Goal: Use online tool/utility: Utilize a website feature to perform a specific function

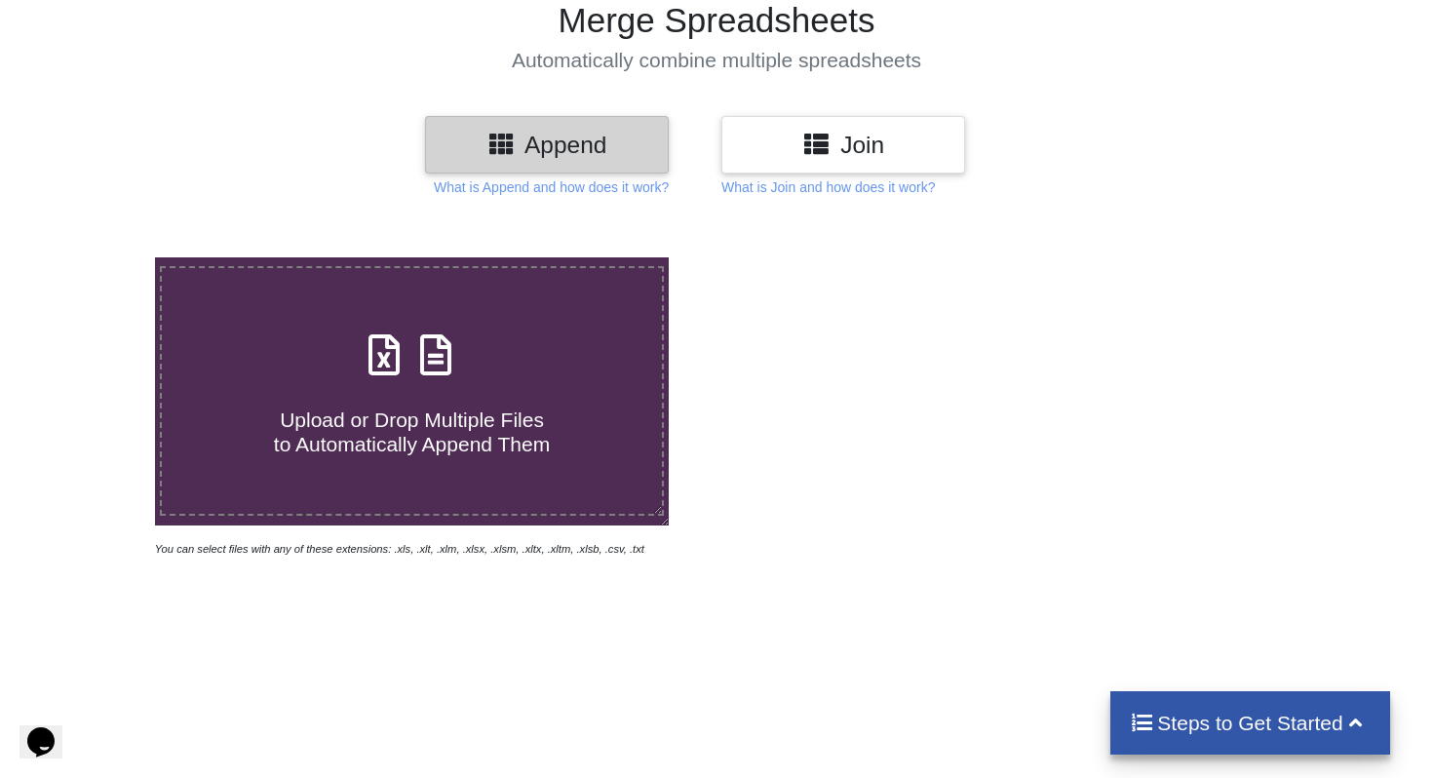
click at [524, 424] on span "Upload or Drop Multiple Files to Automatically Append Them" at bounding box center [412, 431] width 276 height 47
click at [97, 257] on input "Upload or Drop Multiple Files to Automatically Append Them" at bounding box center [97, 257] width 0 height 0
click at [840, 185] on p "What is Join and how does it work?" at bounding box center [827, 186] width 213 height 19
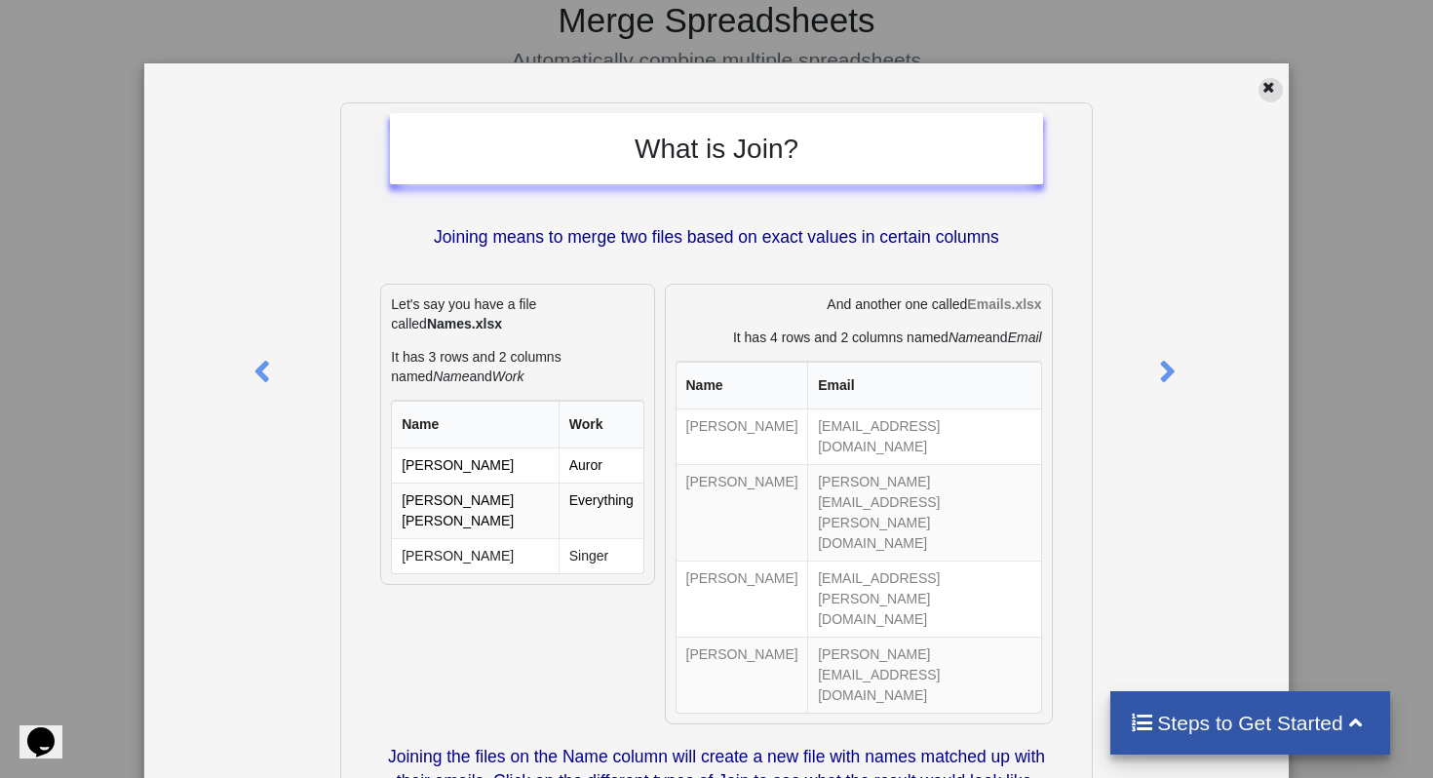
click at [1261, 84] on icon at bounding box center [1269, 85] width 17 height 14
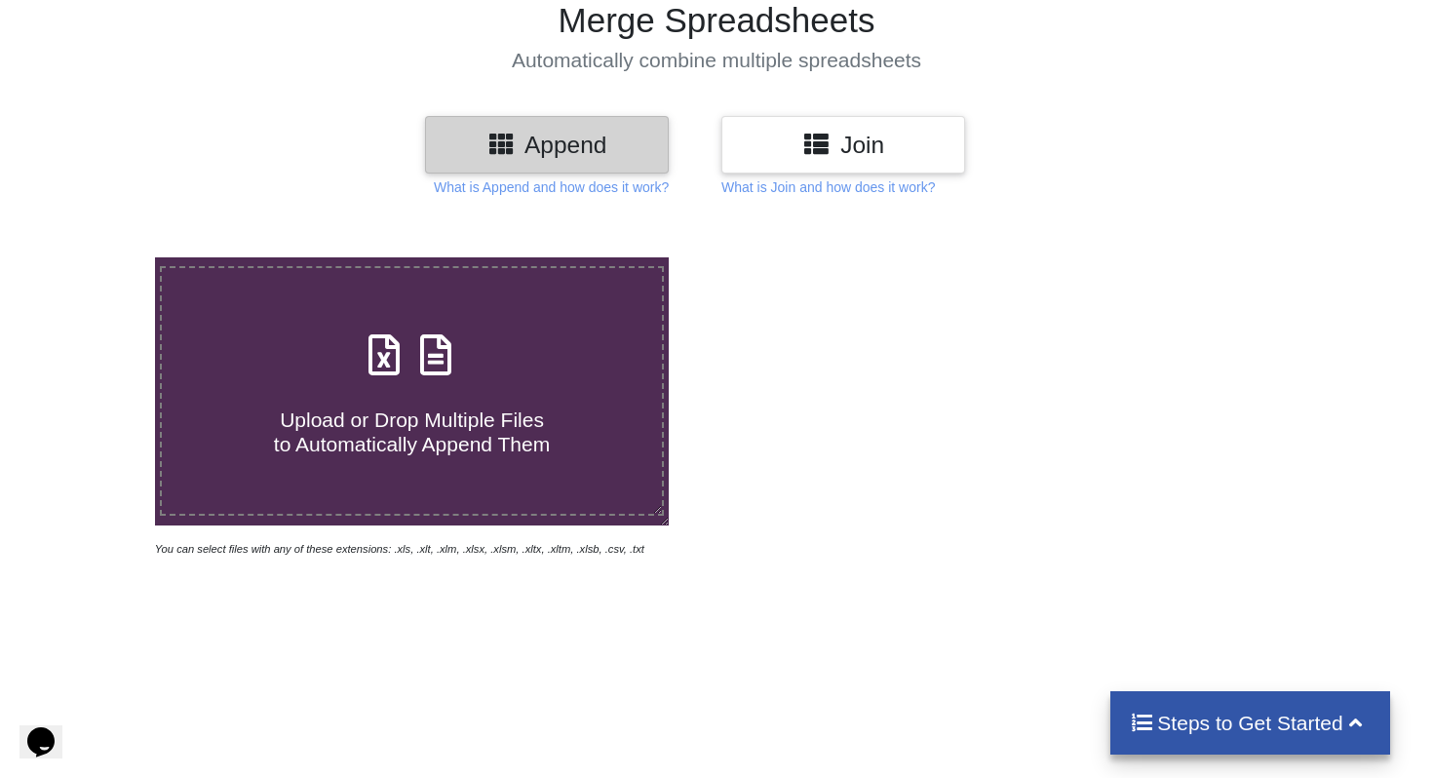
click at [608, 167] on div "Append" at bounding box center [547, 145] width 244 height 58
click at [608, 190] on p "What is Append and how does it work?" at bounding box center [551, 186] width 235 height 19
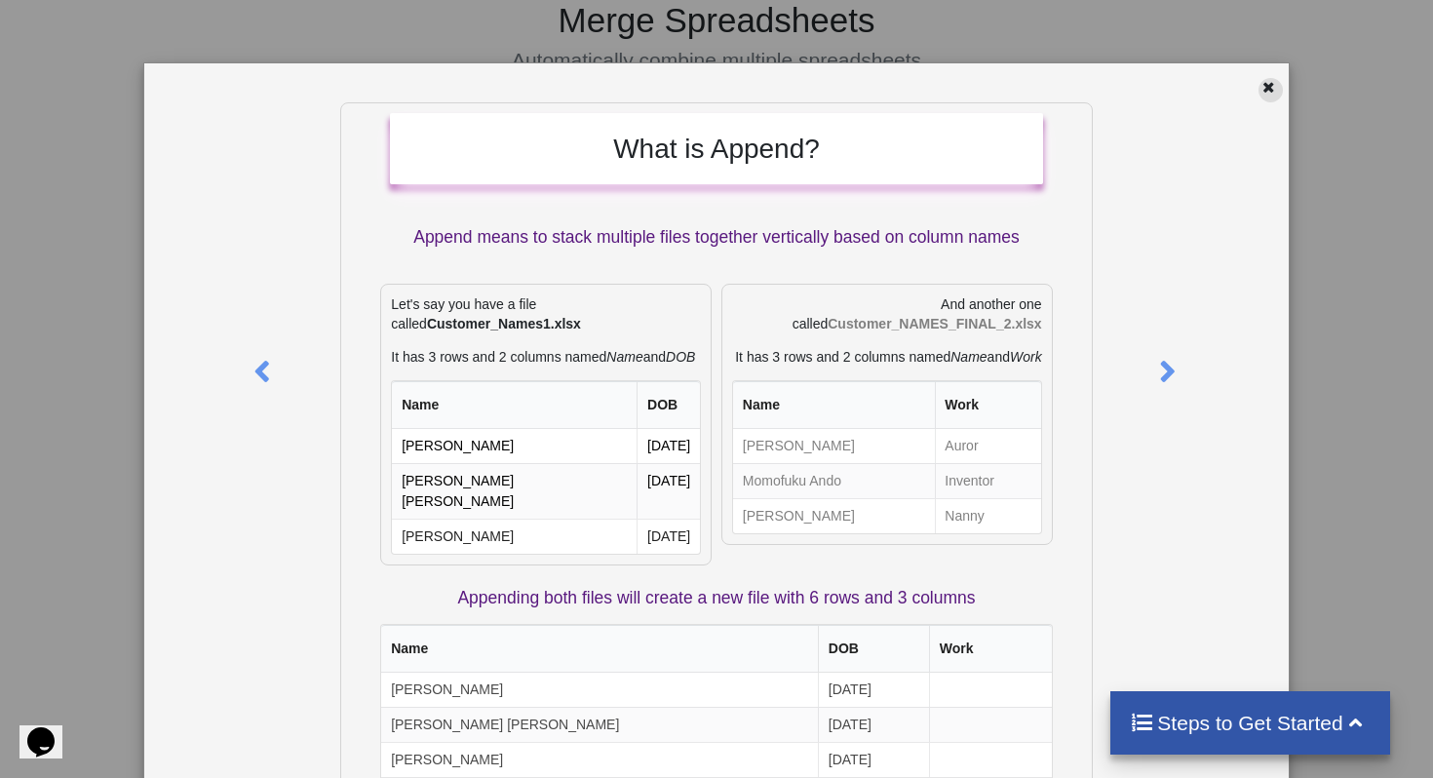
click at [1265, 89] on icon at bounding box center [1269, 85] width 17 height 14
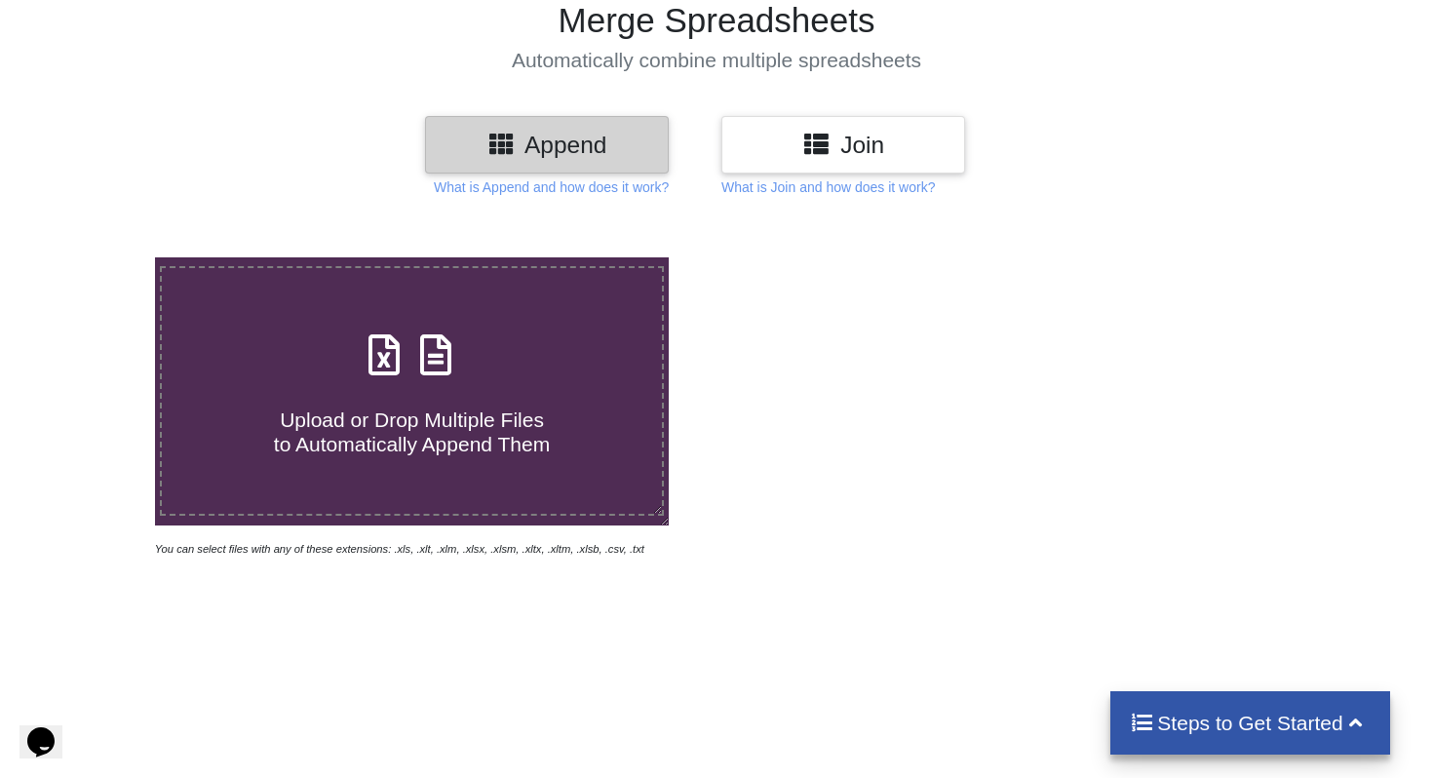
click at [862, 152] on h3 "Join" at bounding box center [843, 145] width 214 height 28
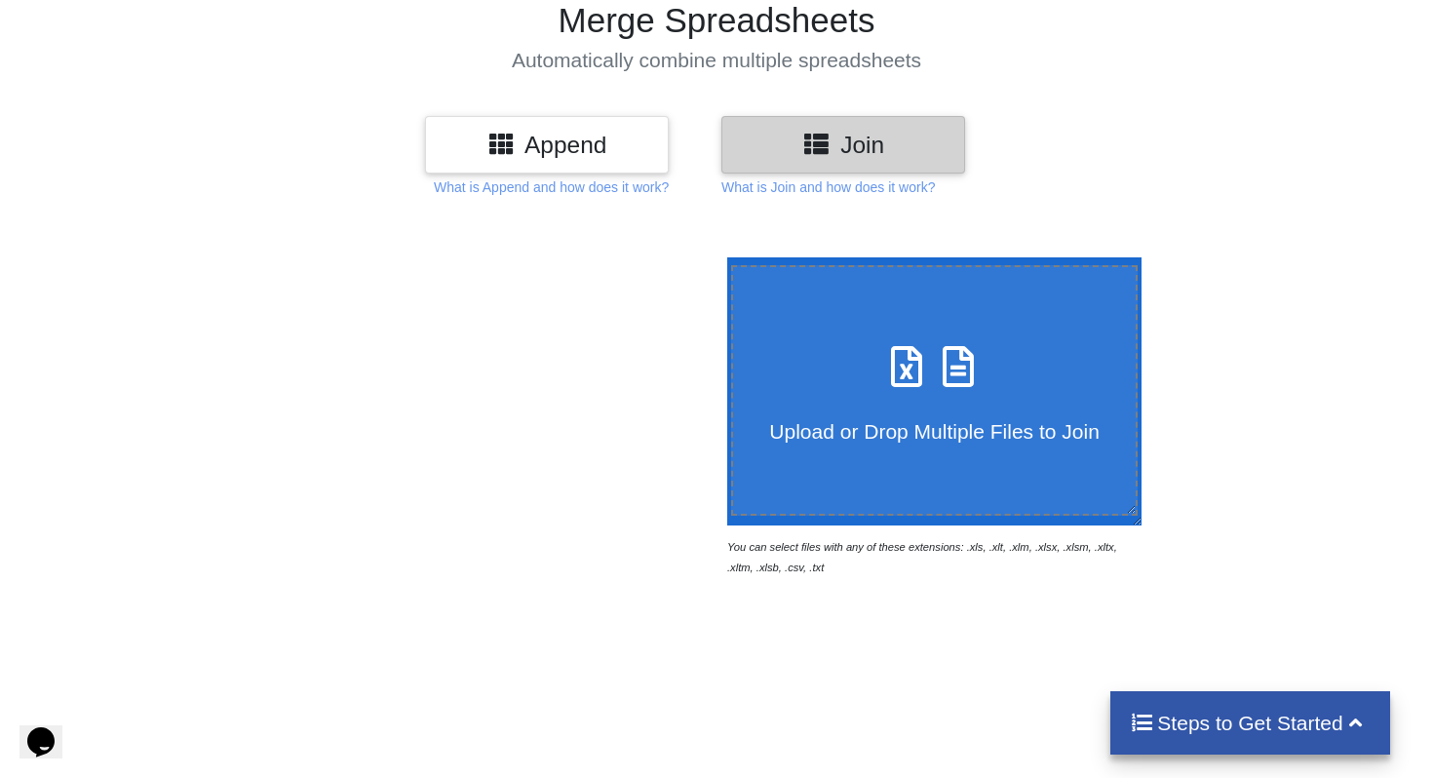
click at [822, 396] on h4 "Upload or Drop Multiple Files to Join" at bounding box center [934, 418] width 403 height 49
click at [722, 257] on input "Upload or Drop Multiple Files to Join" at bounding box center [722, 257] width 0 height 0
type input "C:\fakepath\austin_real_leads_sample_45.csv"
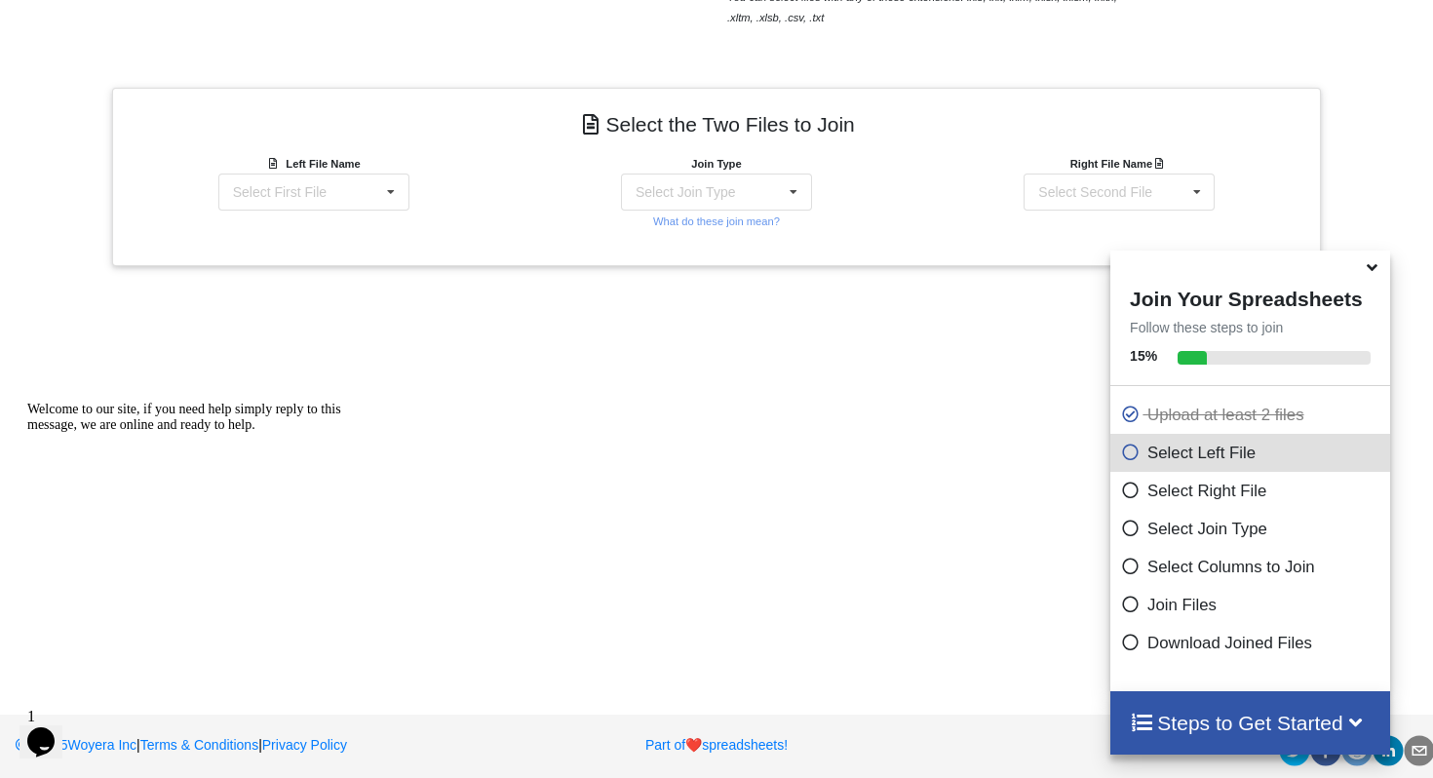
scroll to position [707, 0]
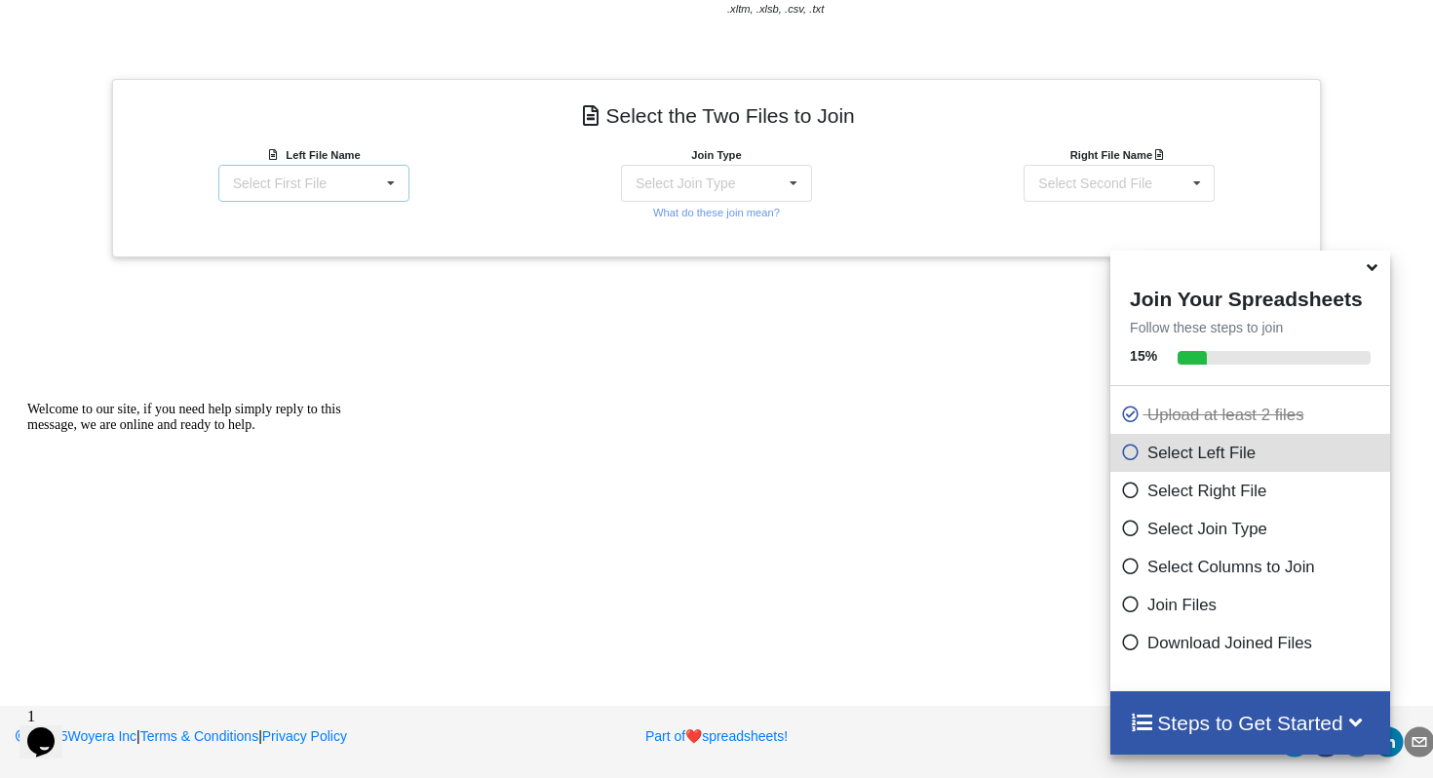
click at [399, 178] on icon at bounding box center [390, 184] width 29 height 36
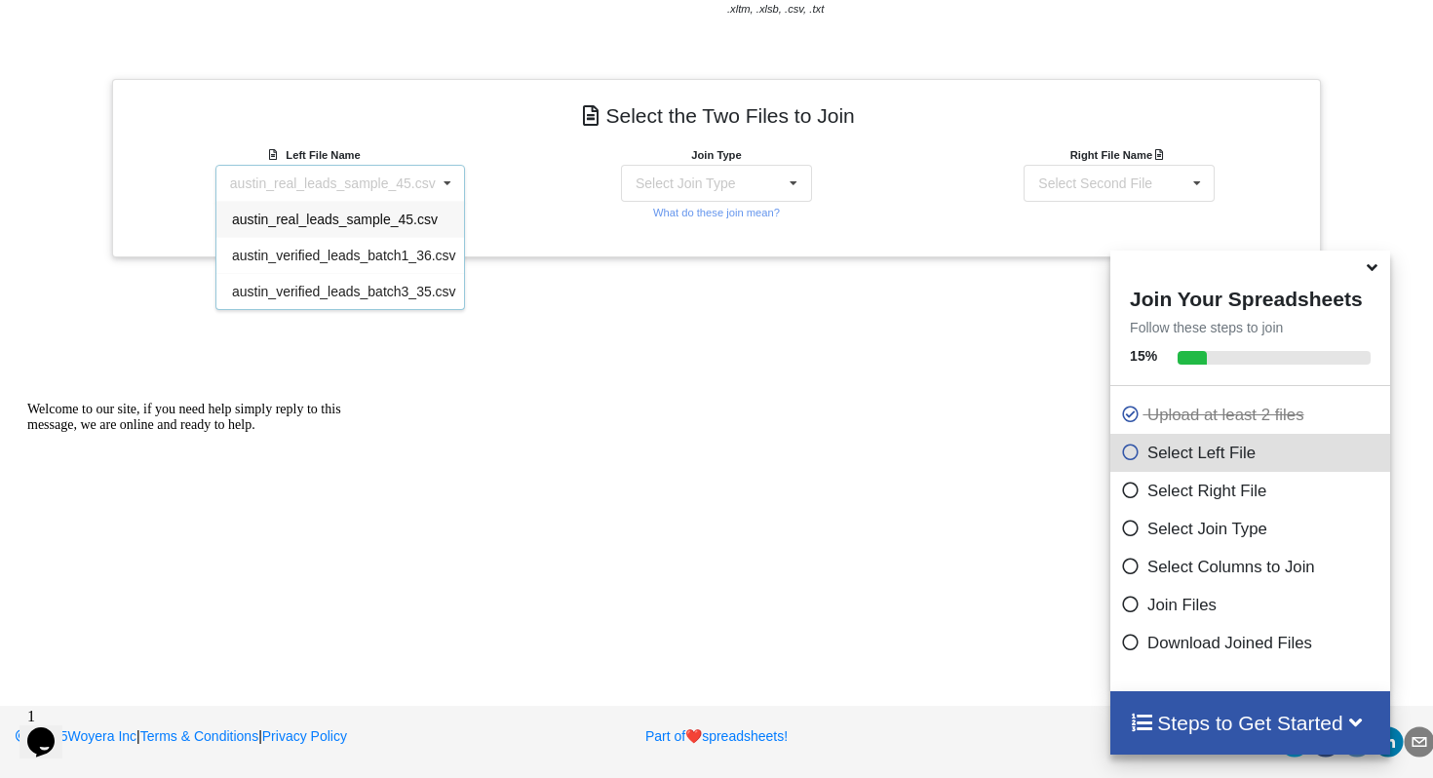
click at [384, 221] on span "austin_real_leads_sample_45.csv" at bounding box center [335, 220] width 206 height 16
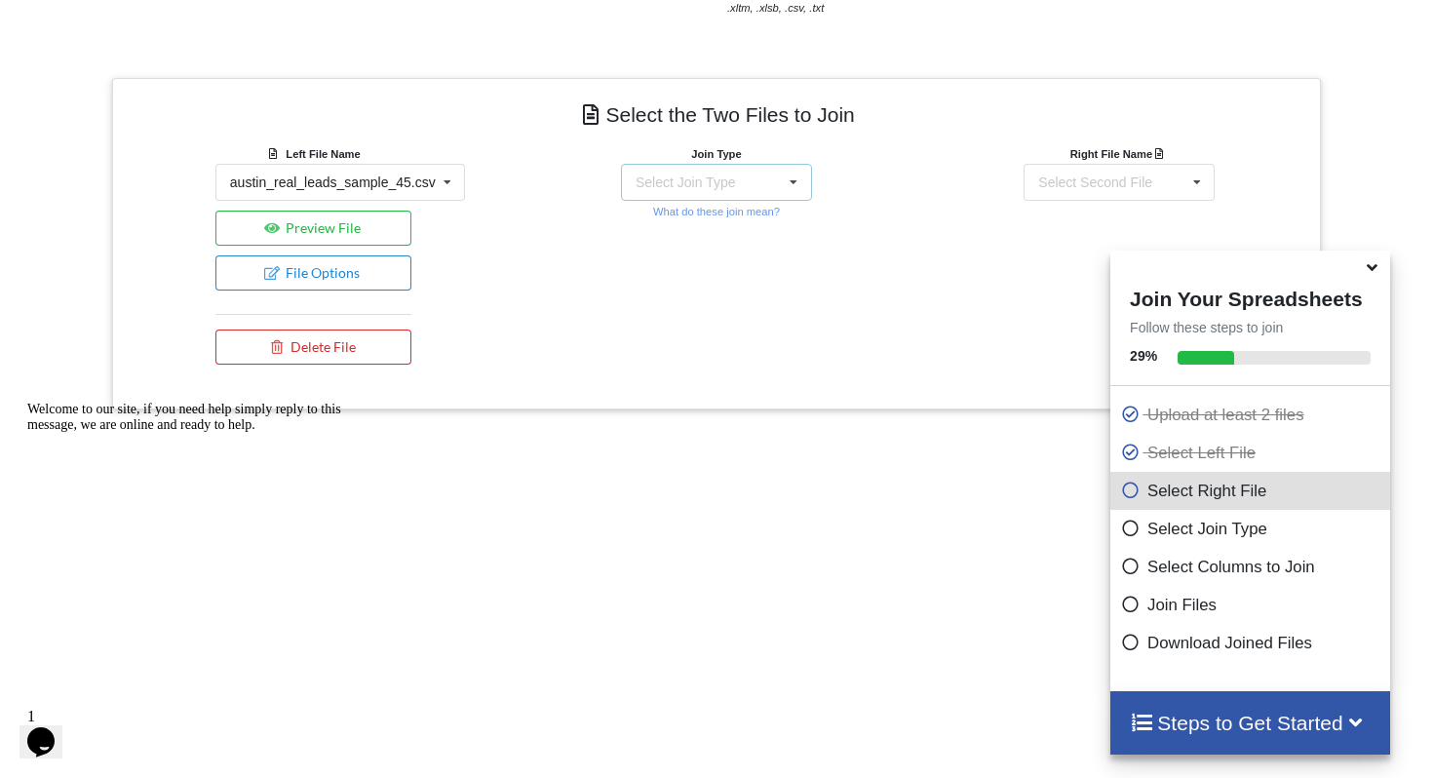
click at [795, 175] on icon at bounding box center [793, 183] width 29 height 36
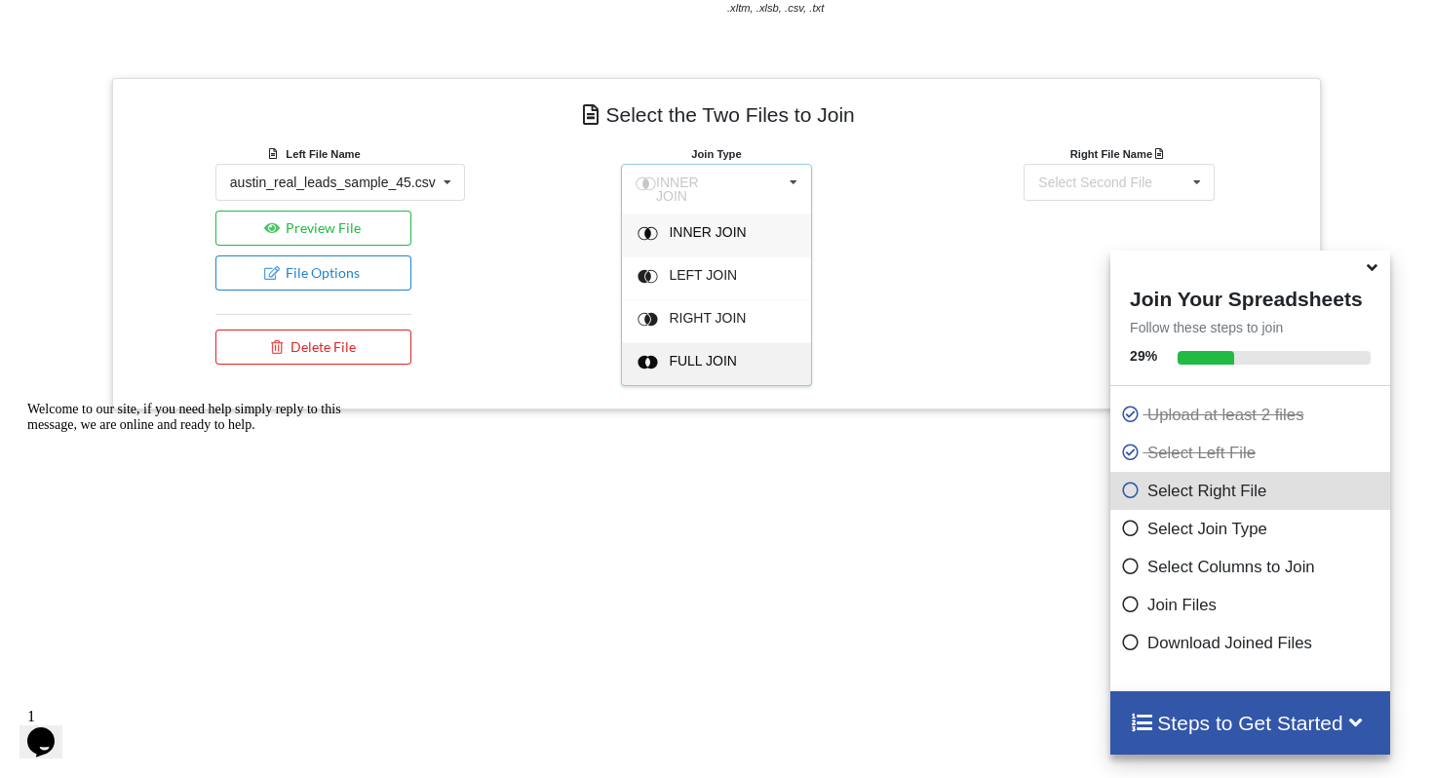
click at [712, 355] on span "FULL JOIN" at bounding box center [703, 361] width 68 height 16
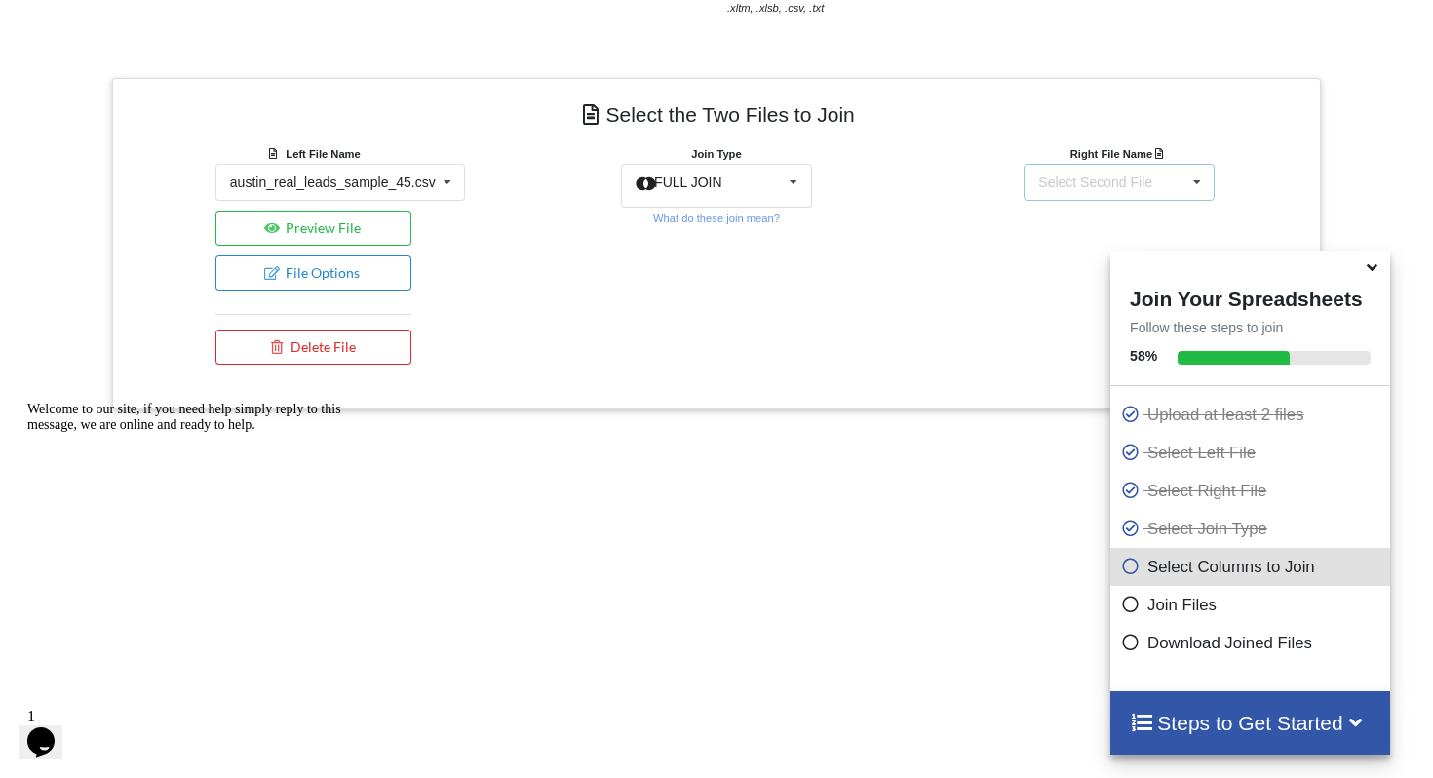
click at [1177, 181] on div "Select Second File austin_real_leads_sample_45.csv austin_verified_leads_batch1…" at bounding box center [1119, 182] width 191 height 37
click at [1064, 259] on span "austin_verified_leads_batch1_36.csv" at bounding box center [1149, 255] width 224 height 16
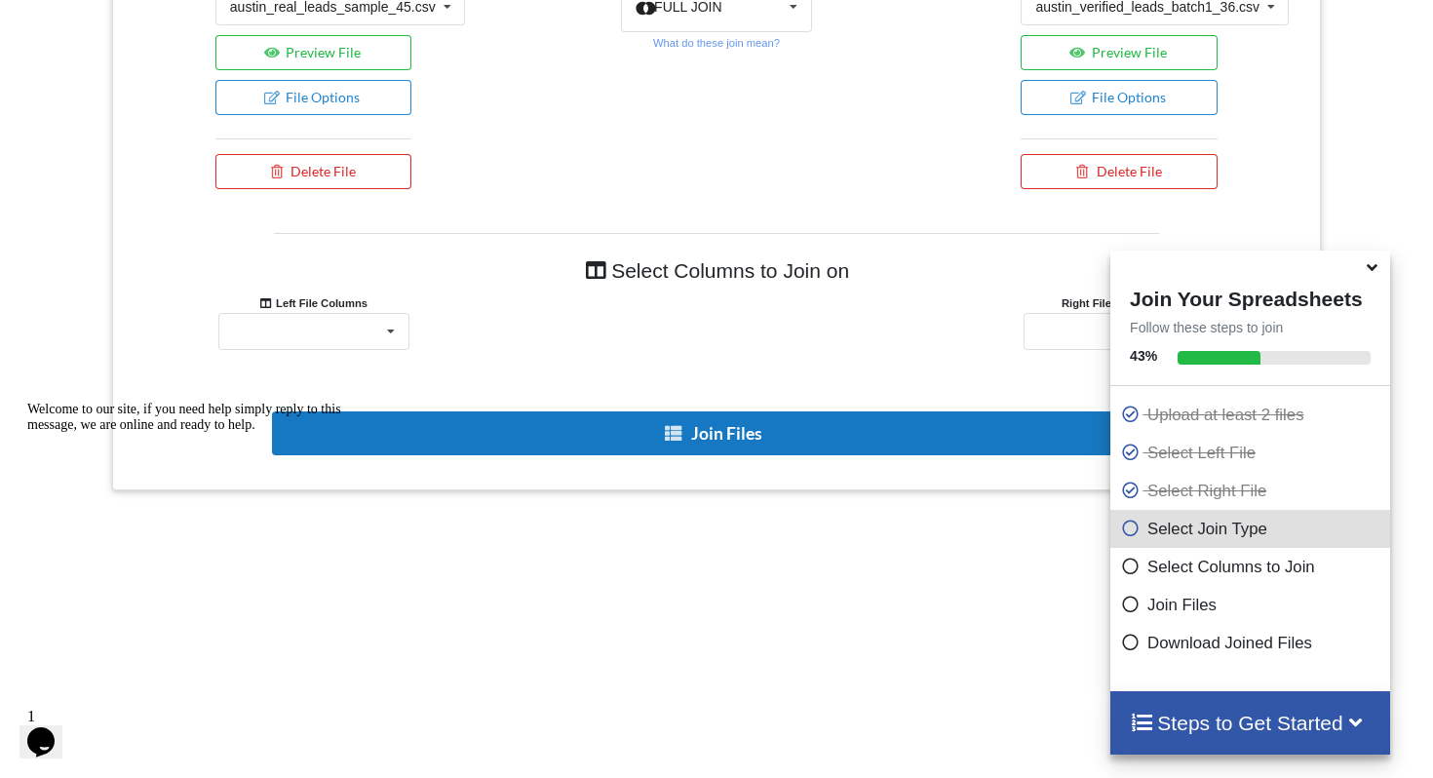
scroll to position [916, 0]
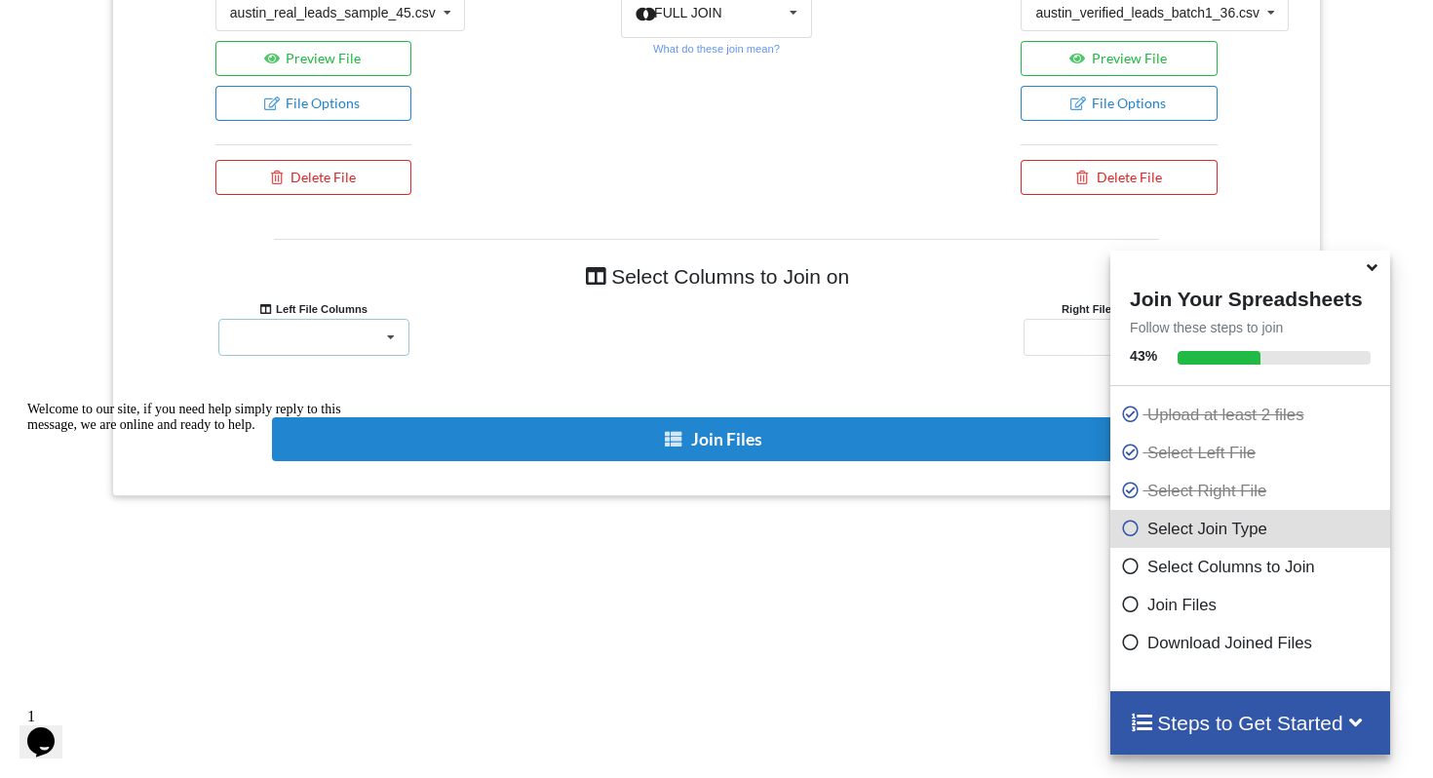
click at [338, 332] on div "business_name category address email website source" at bounding box center [313, 337] width 191 height 37
click at [435, 291] on h4 "Select Columns to Join on" at bounding box center [716, 276] width 885 height 44
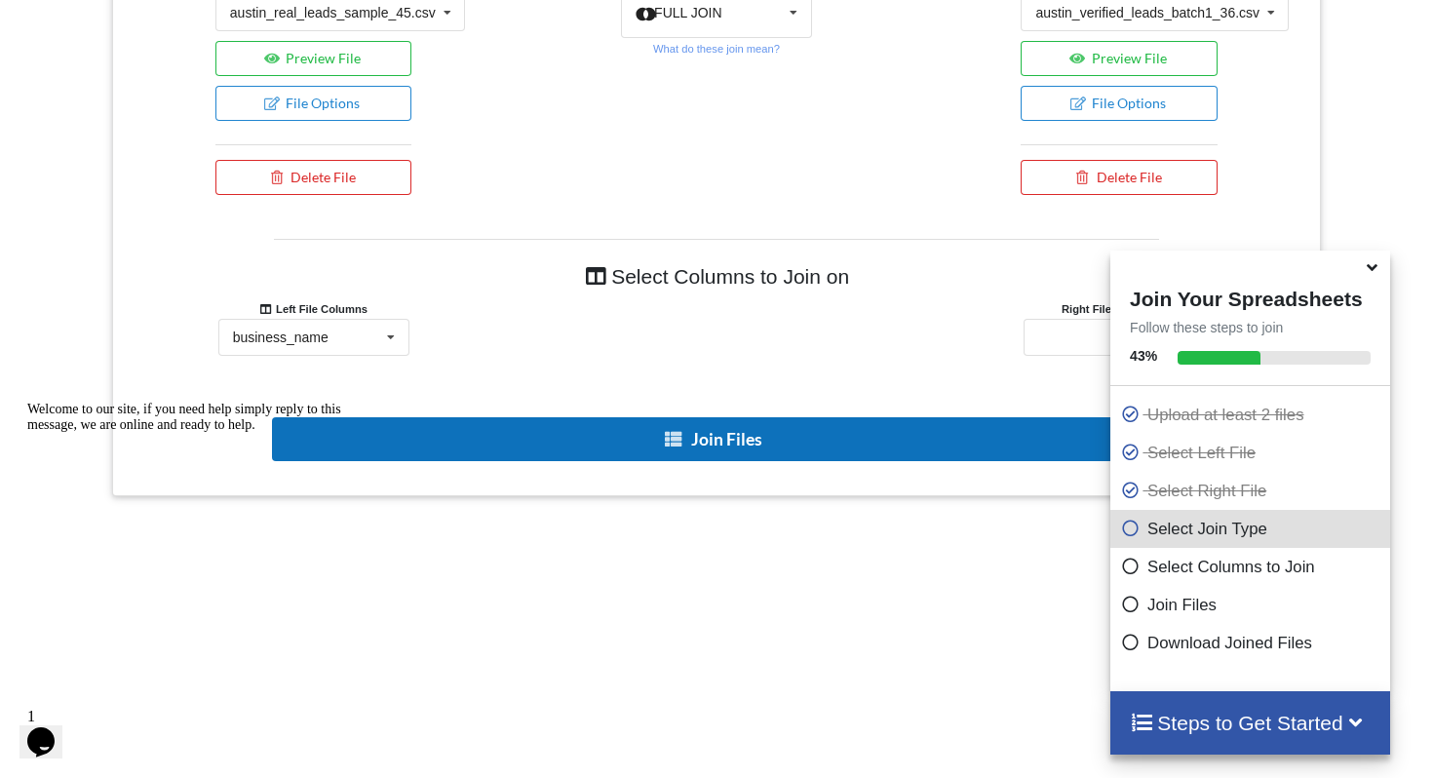
click at [613, 427] on button "Join Files" at bounding box center [714, 439] width 885 height 44
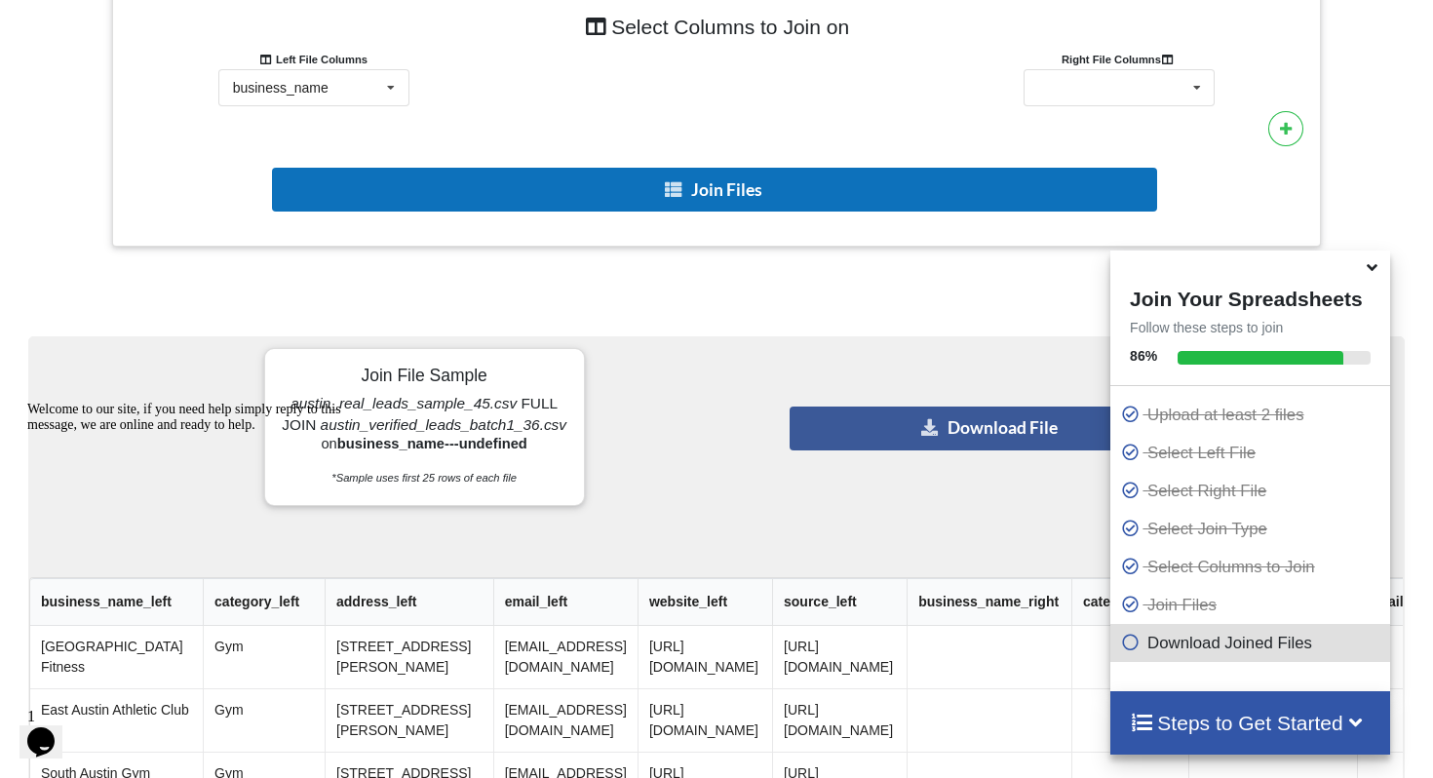
scroll to position [1184, 0]
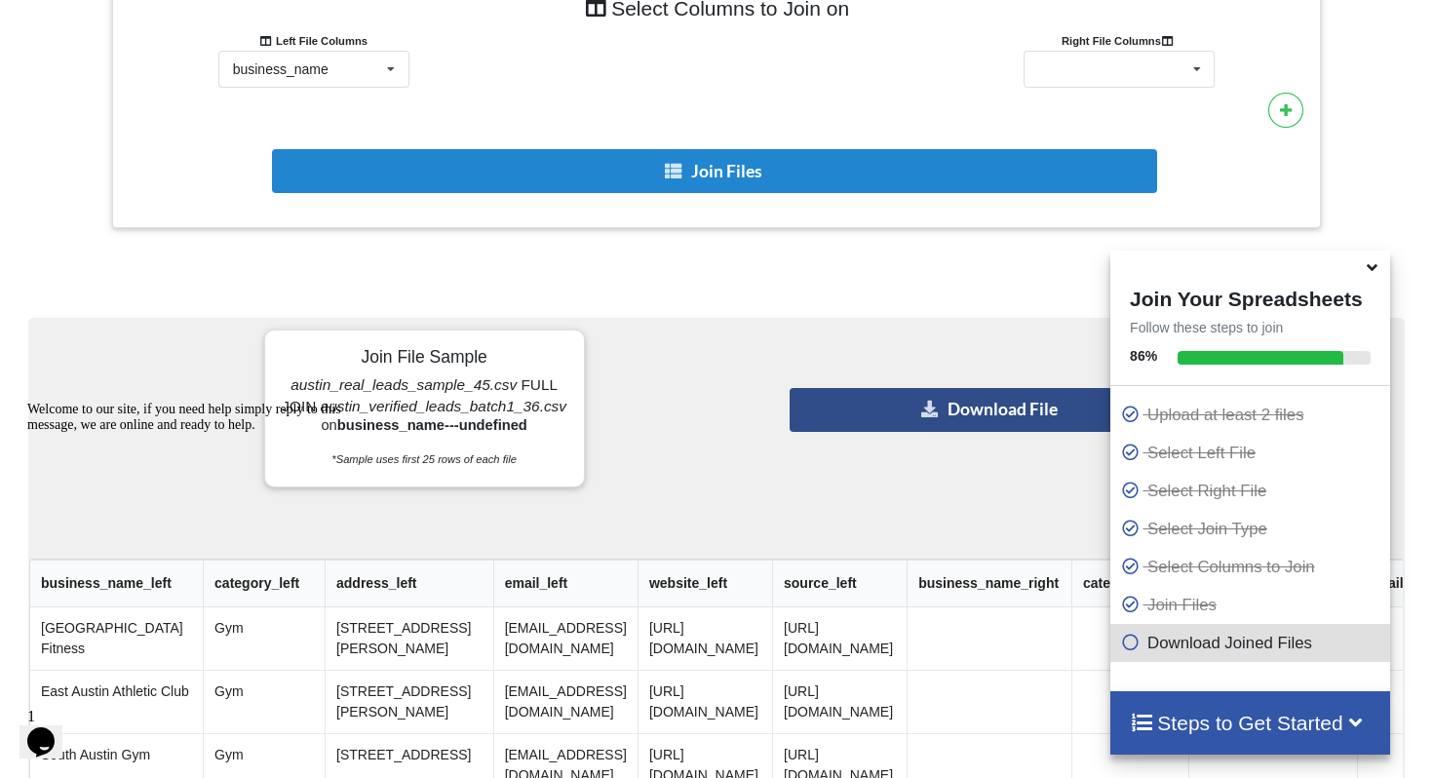
click at [925, 414] on icon at bounding box center [929, 408] width 20 height 15
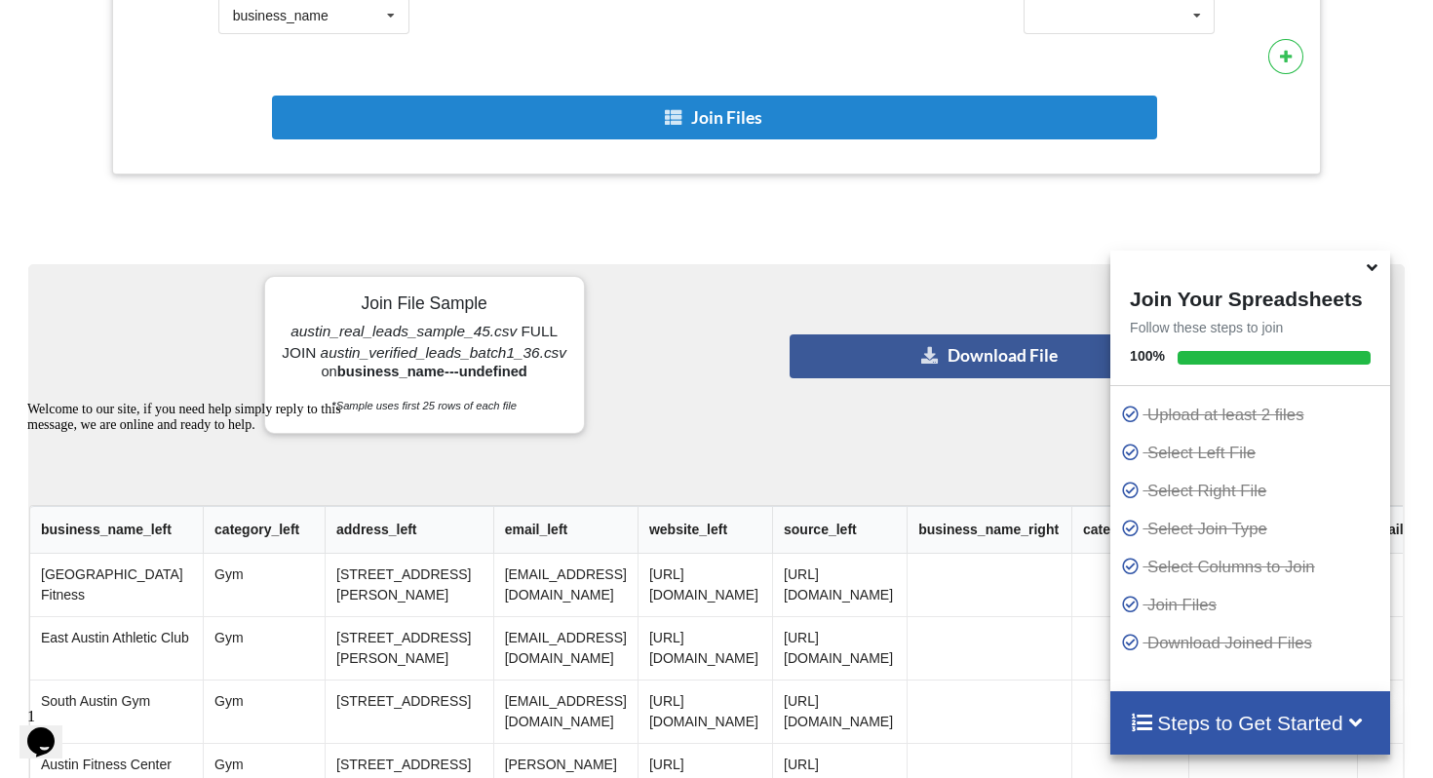
scroll to position [1196, 0]
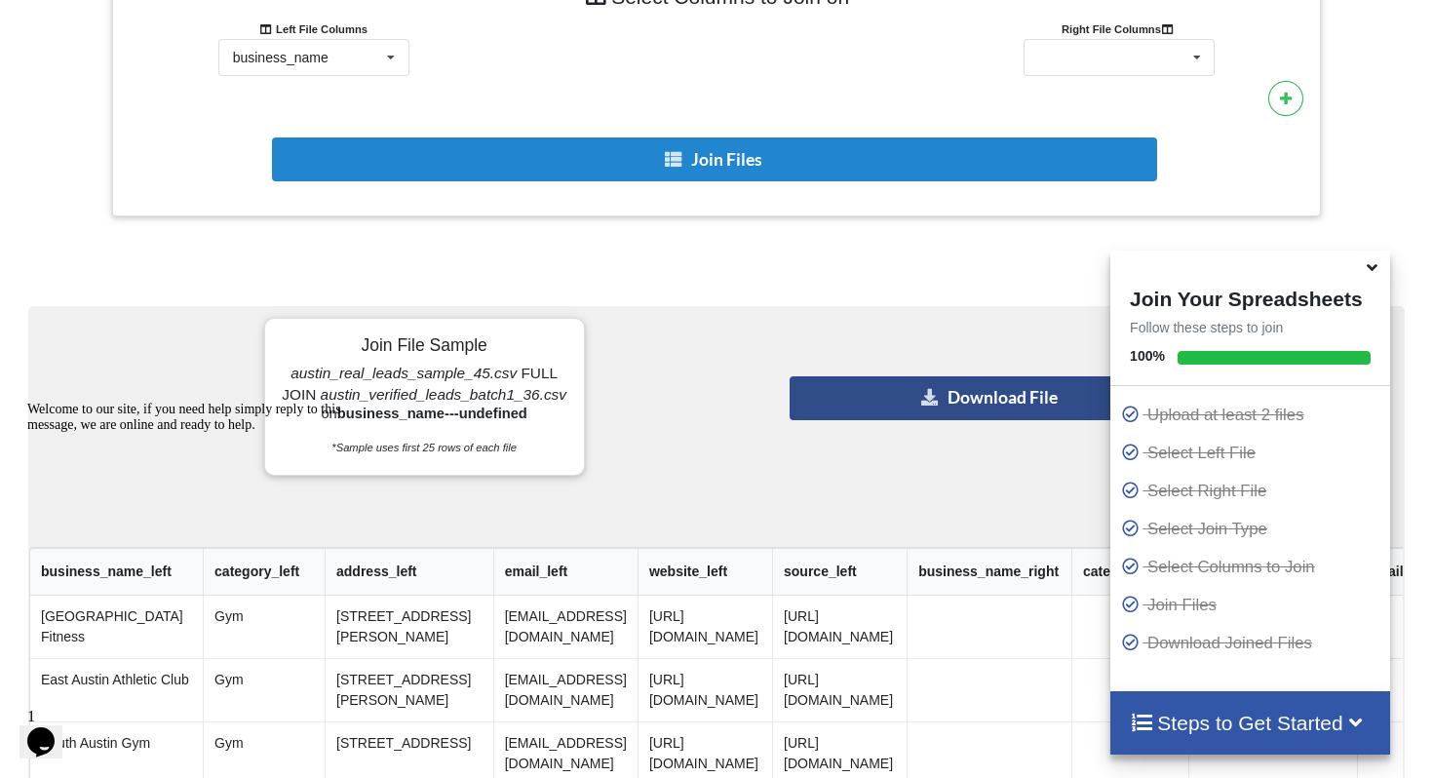
click at [901, 404] on button "Download File" at bounding box center [990, 398] width 401 height 44
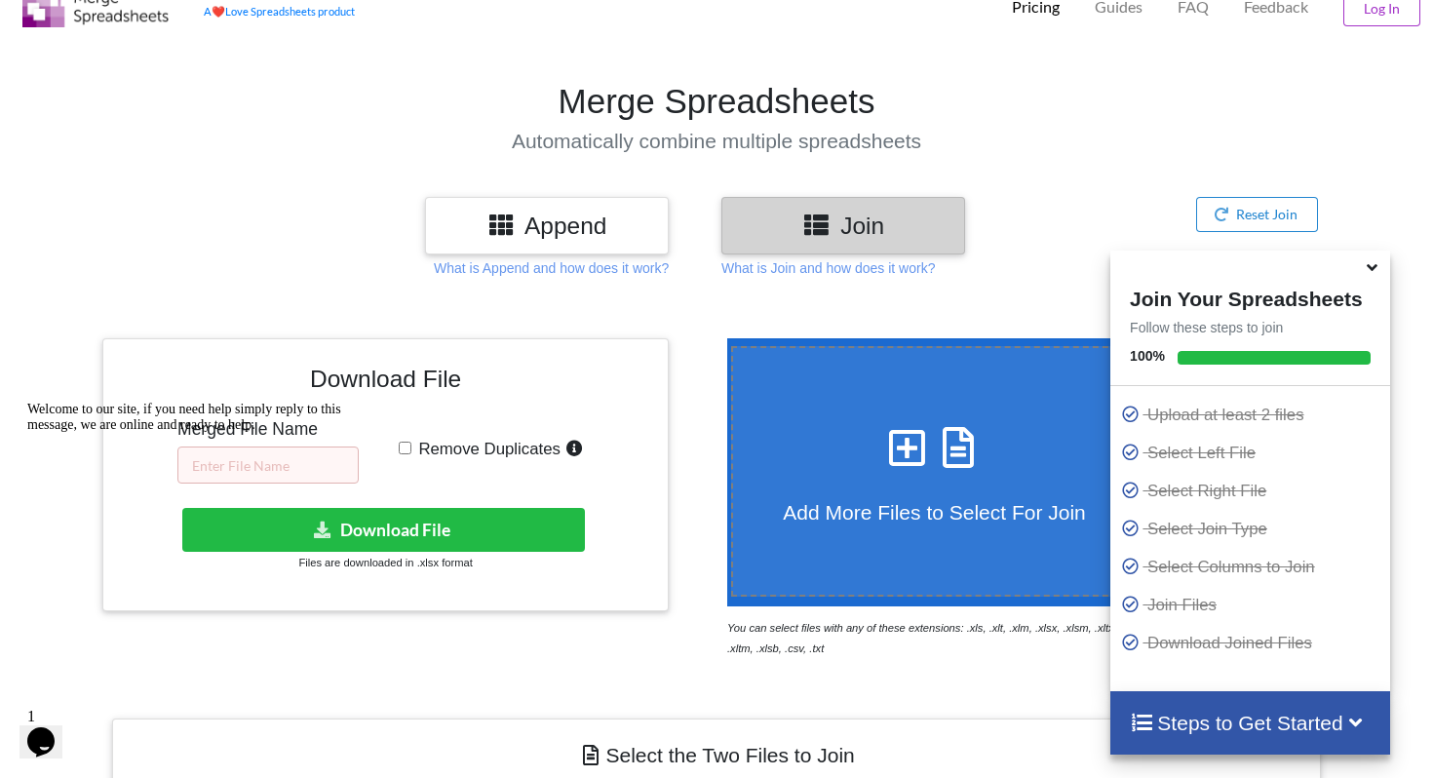
scroll to position [0, 0]
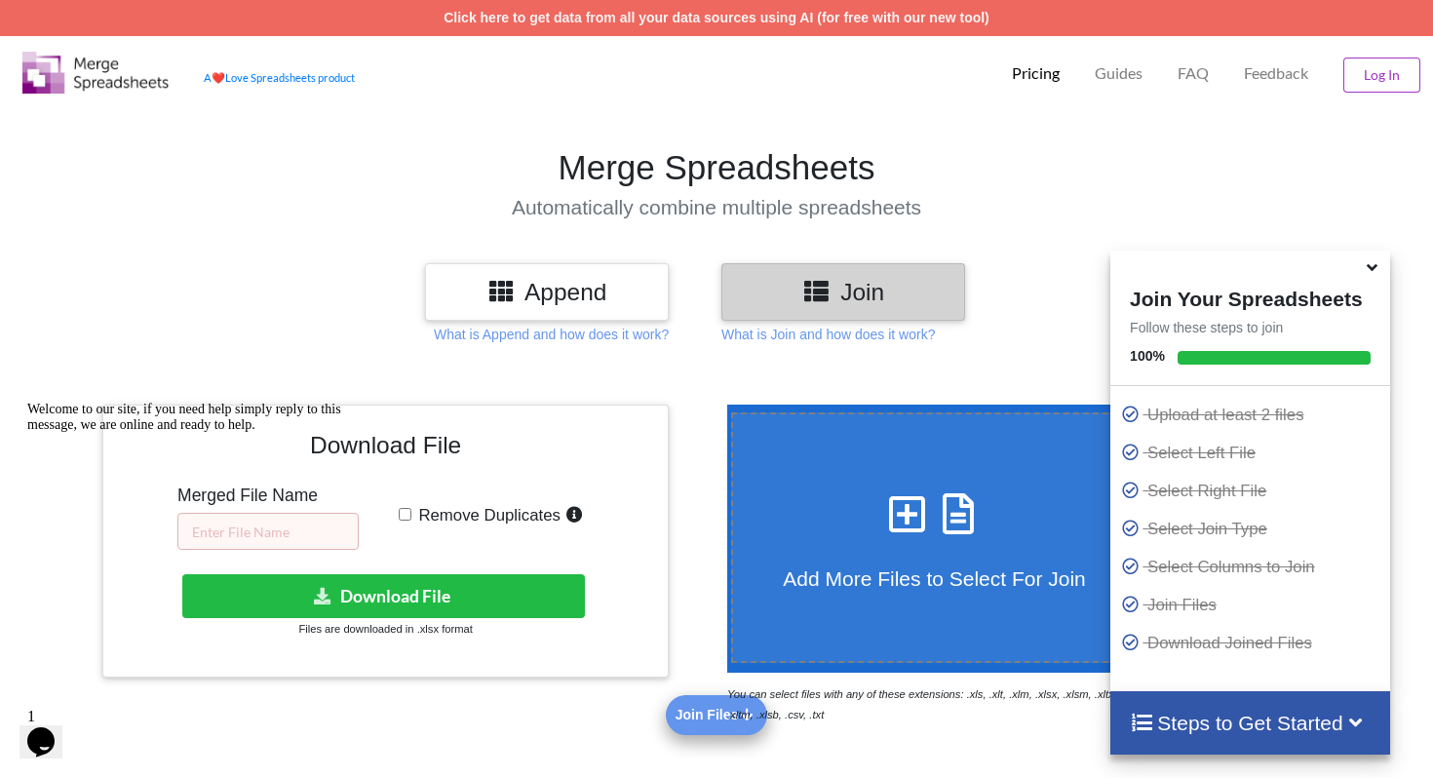
click at [1378, 273] on icon at bounding box center [1372, 264] width 20 height 18
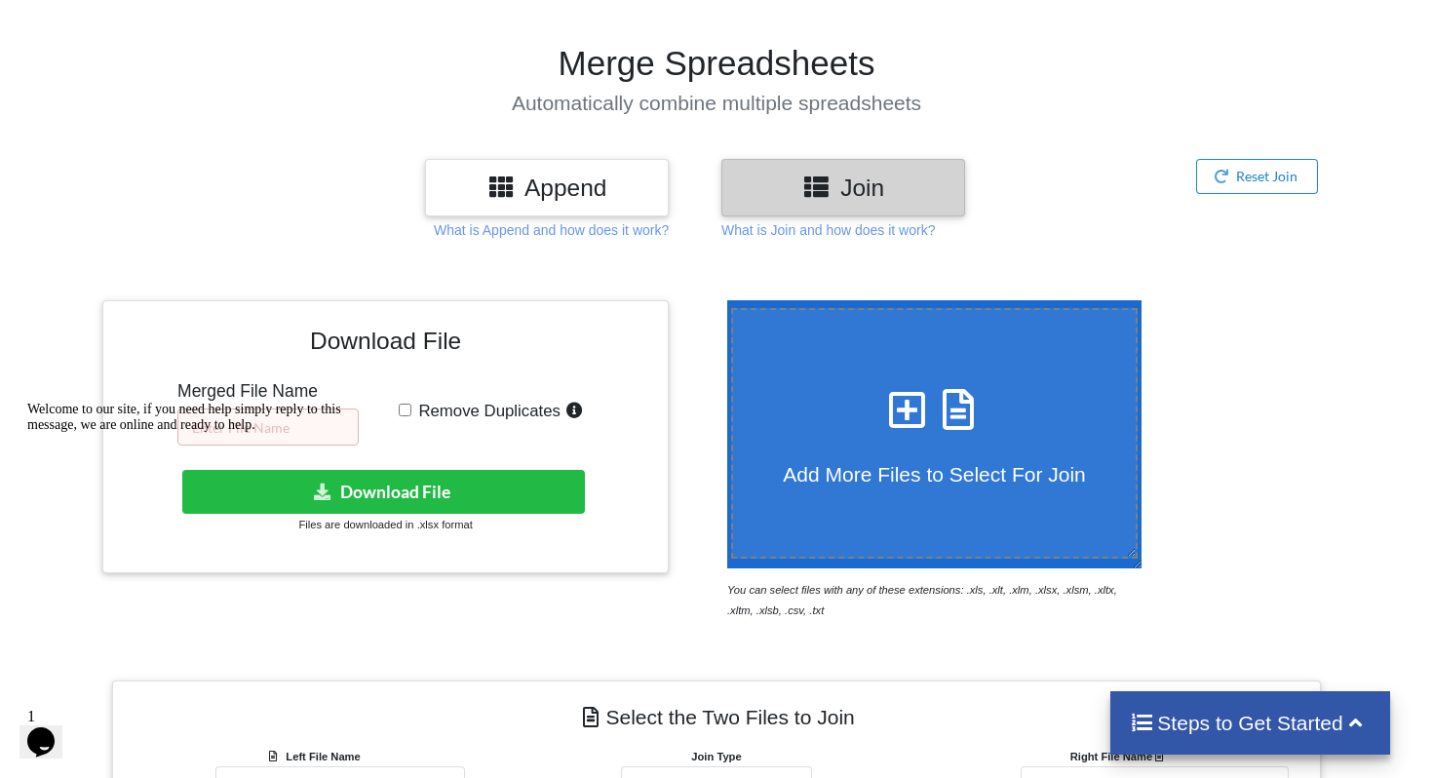
scroll to position [125, 0]
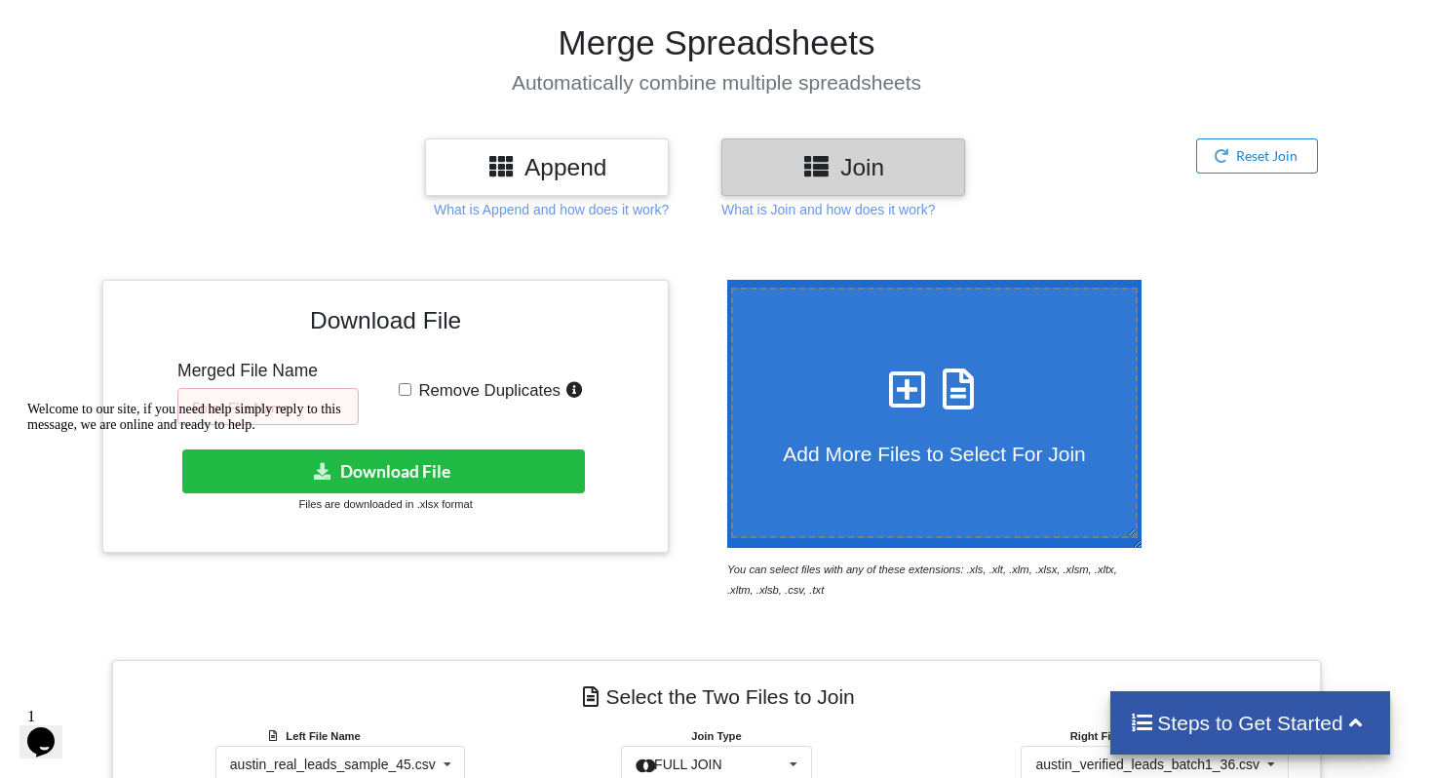
click at [281, 416] on div "Welcome to our site, if you need help simply reply to this message, we are onli…" at bounding box center [202, 417] width 351 height 31
click at [281, 408] on div "Welcome to our site, if you need help simply reply to this message, we are onli…" at bounding box center [202, 417] width 351 height 31
click at [405, 387] on input "Remove Duplicates" at bounding box center [405, 389] width 13 height 13
click at [315, 408] on div "Welcome to our site, if you need help simply reply to this message, we are onli…" at bounding box center [202, 417] width 351 height 31
click at [315, 433] on div "Welcome to our site, if you need help simply reply to this message, we are onli…" at bounding box center [202, 417] width 351 height 31
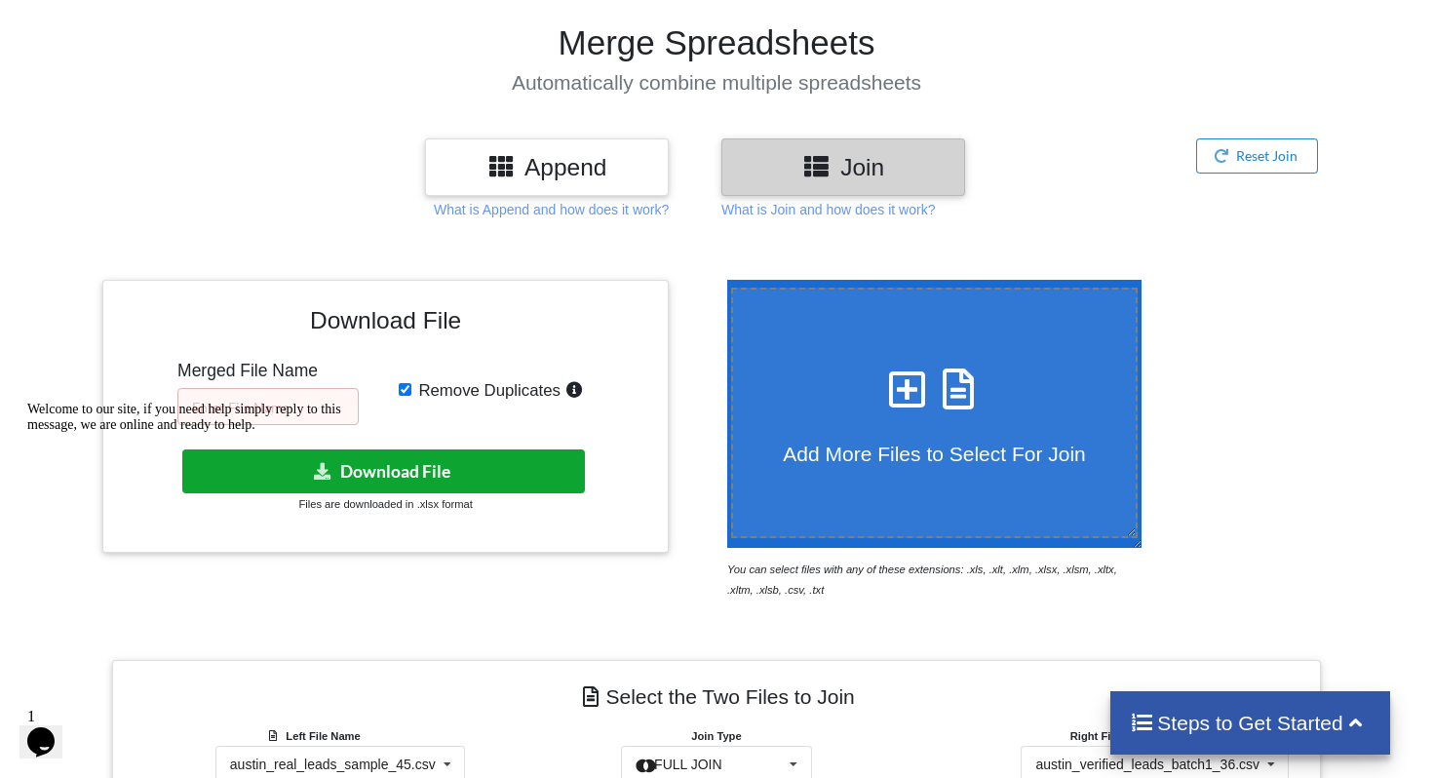
click at [451, 470] on button "Download File" at bounding box center [383, 471] width 403 height 44
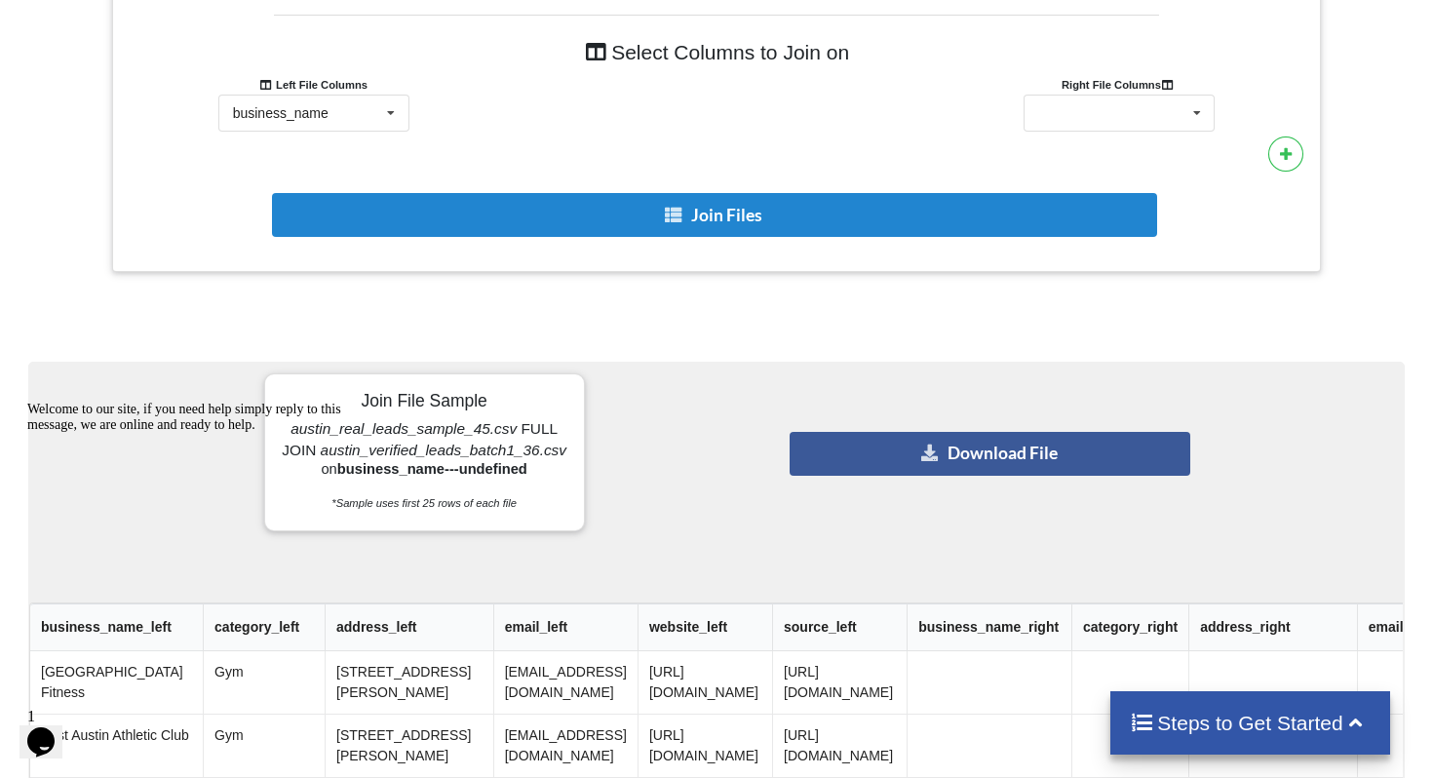
scroll to position [1174, 0]
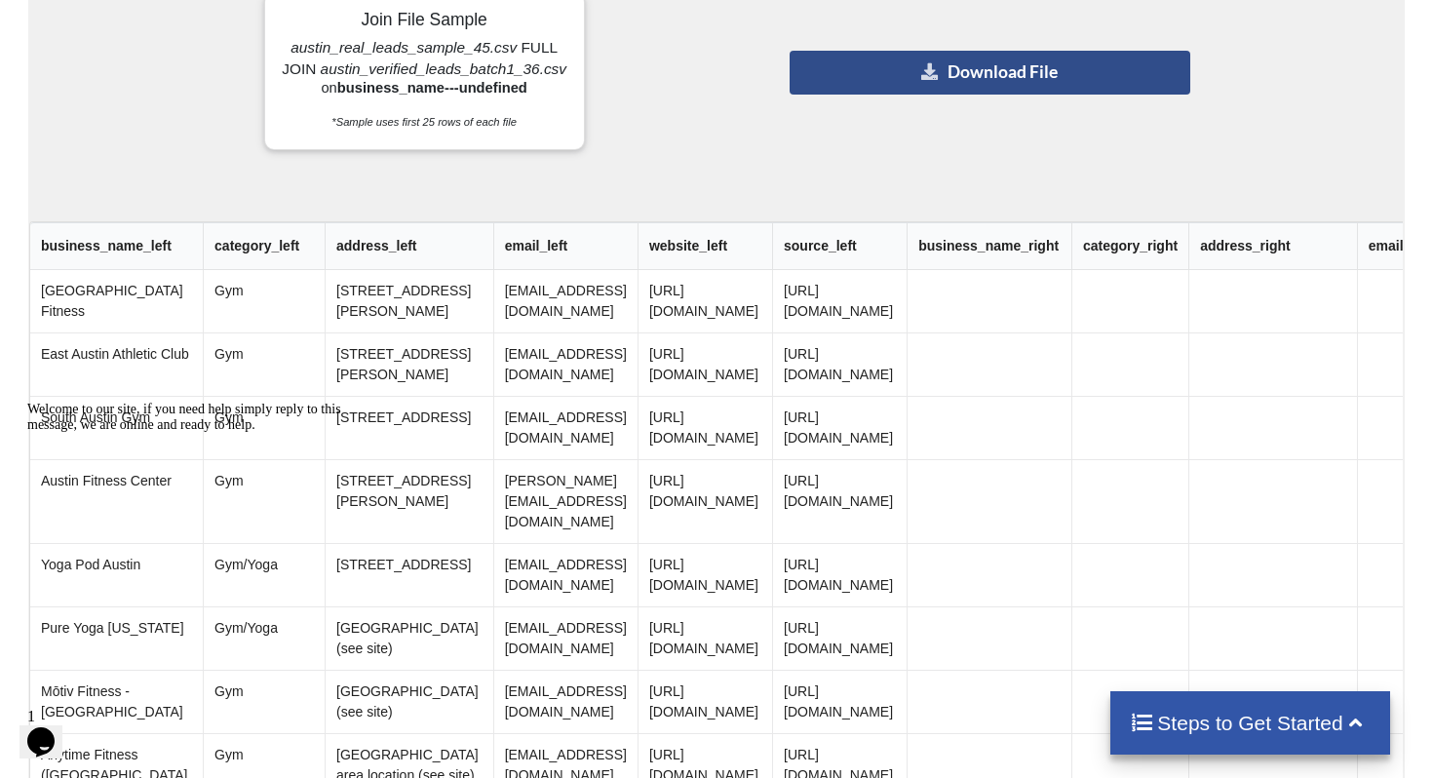
click at [944, 78] on button "Download File" at bounding box center [990, 73] width 401 height 44
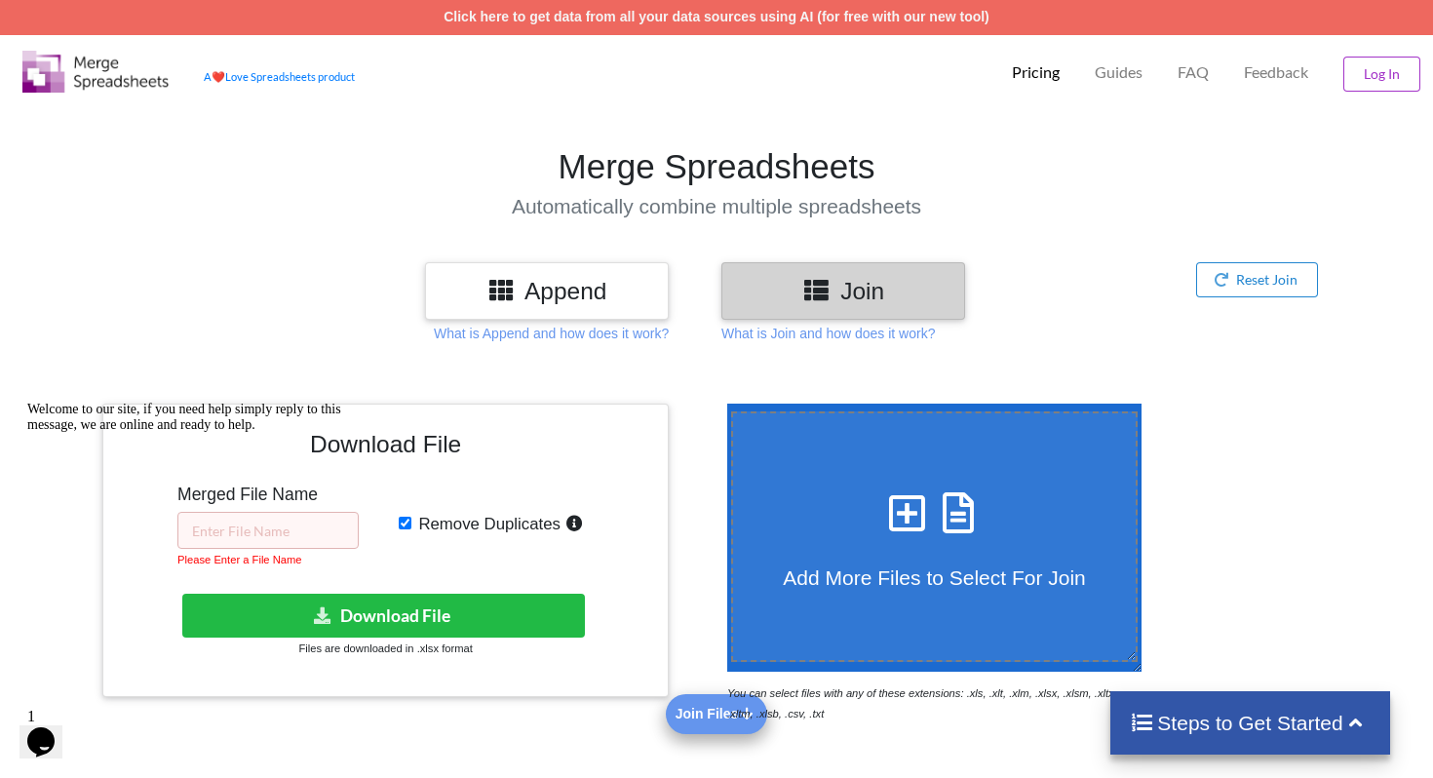
scroll to position [0, 0]
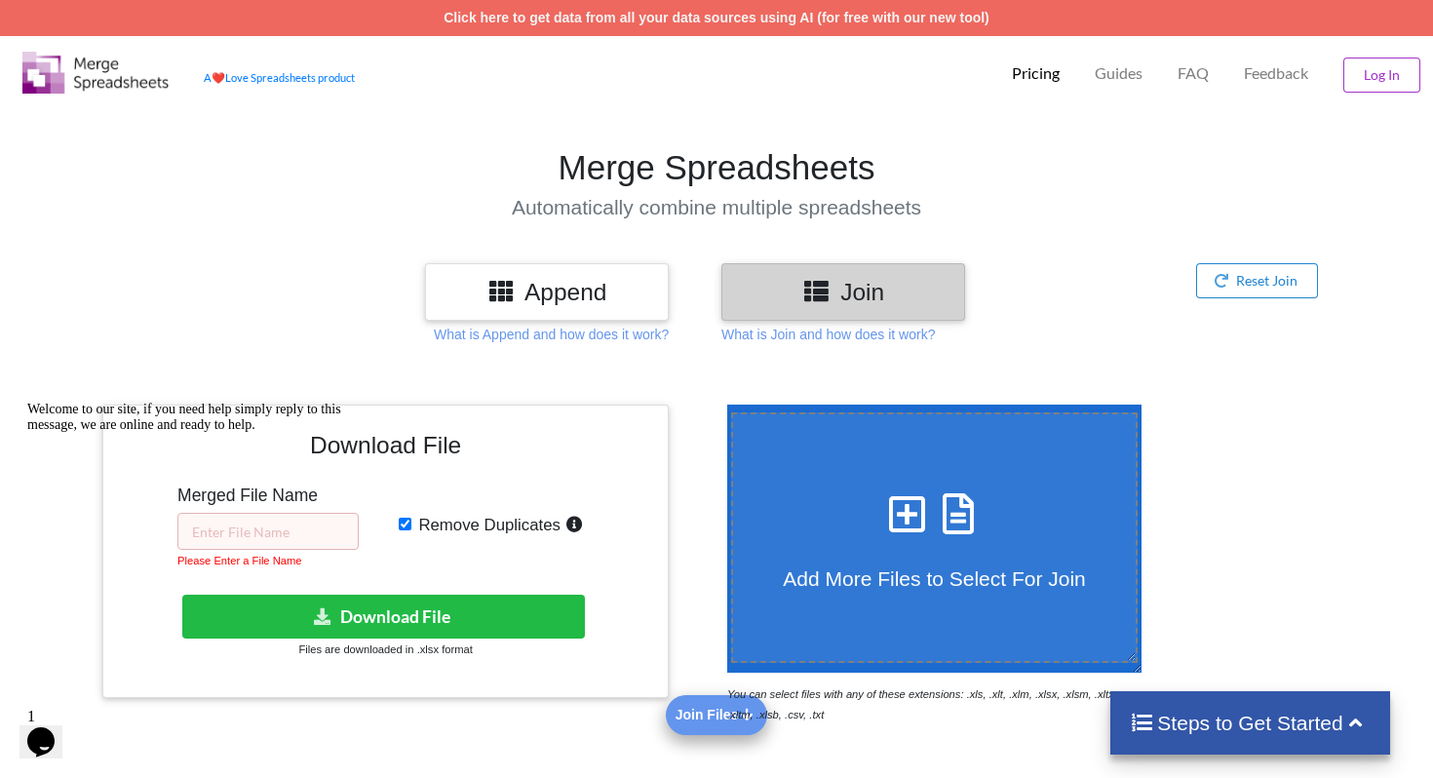
click at [684, 146] on section "Merge Spreadsheets Automatically combine multiple spreadsheets" at bounding box center [716, 183] width 1433 height 158
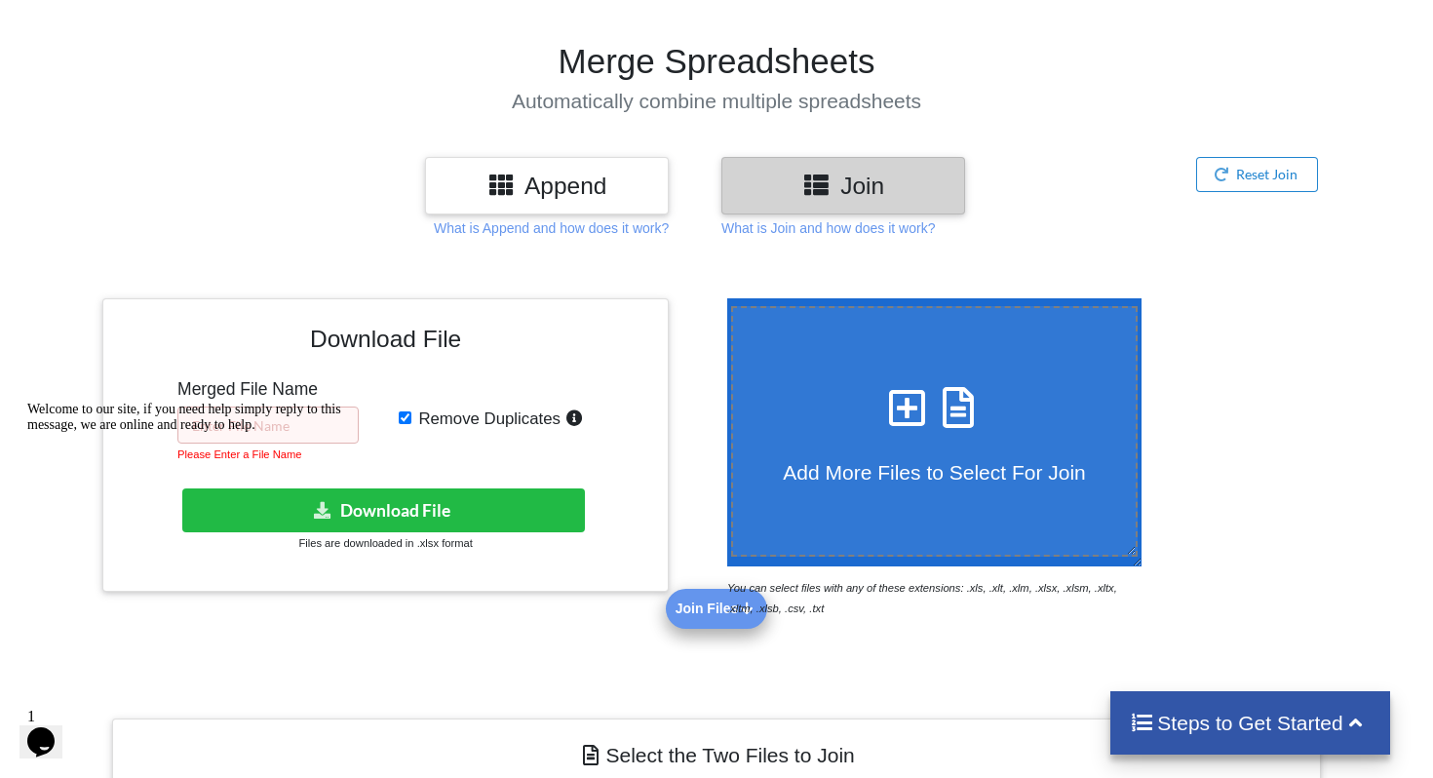
scroll to position [116, 0]
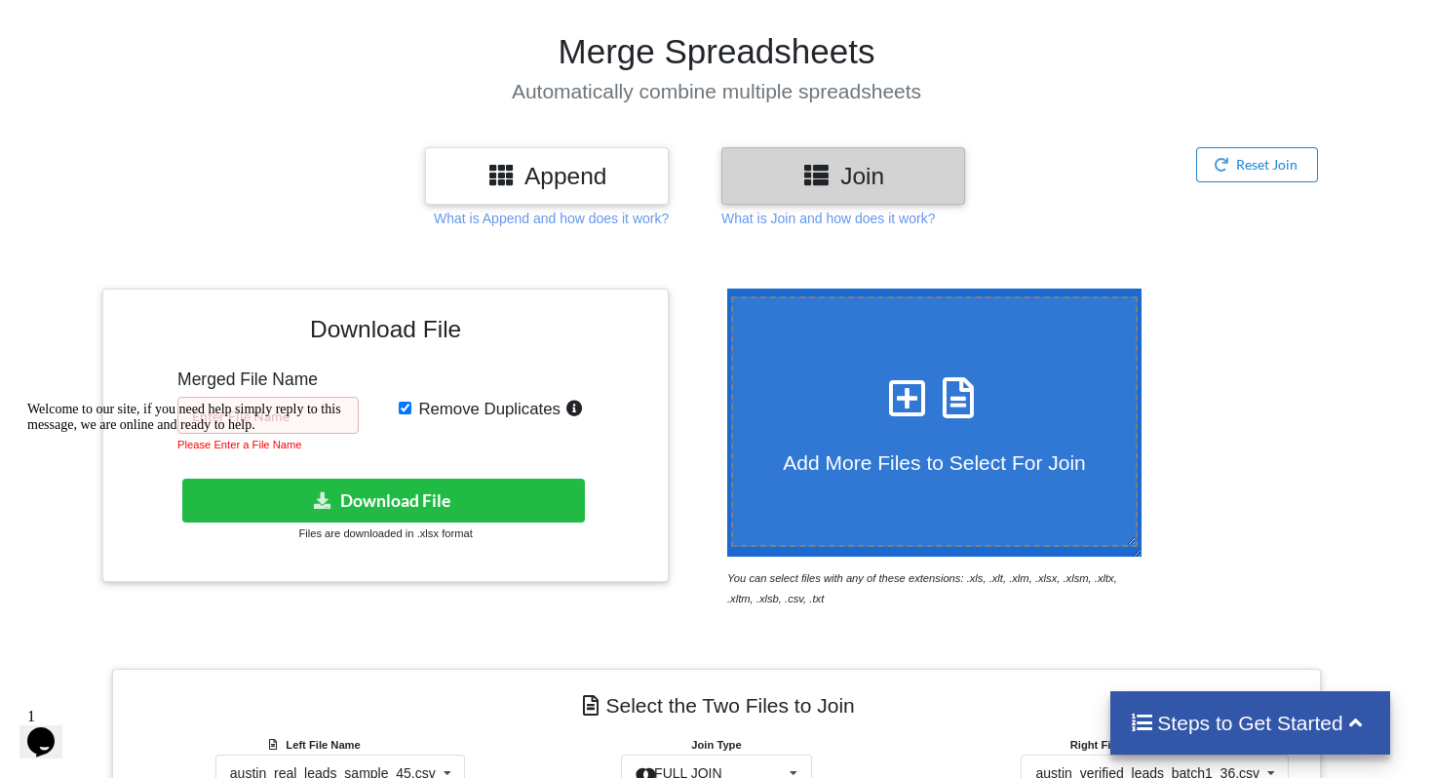
click at [305, 419] on div "Welcome to our site, if you need help simply reply to this message, we are onli…" at bounding box center [202, 417] width 351 height 31
click at [406, 407] on input "Remove Duplicates" at bounding box center [405, 408] width 13 height 13
checkbox input "false"
click at [297, 407] on div "Welcome to our site, if you need help simply reply to this message, we are onli…" at bounding box center [202, 417] width 351 height 31
click at [297, 428] on div "Welcome to our site, if you need help simply reply to this message, we are onli…" at bounding box center [202, 417] width 351 height 31
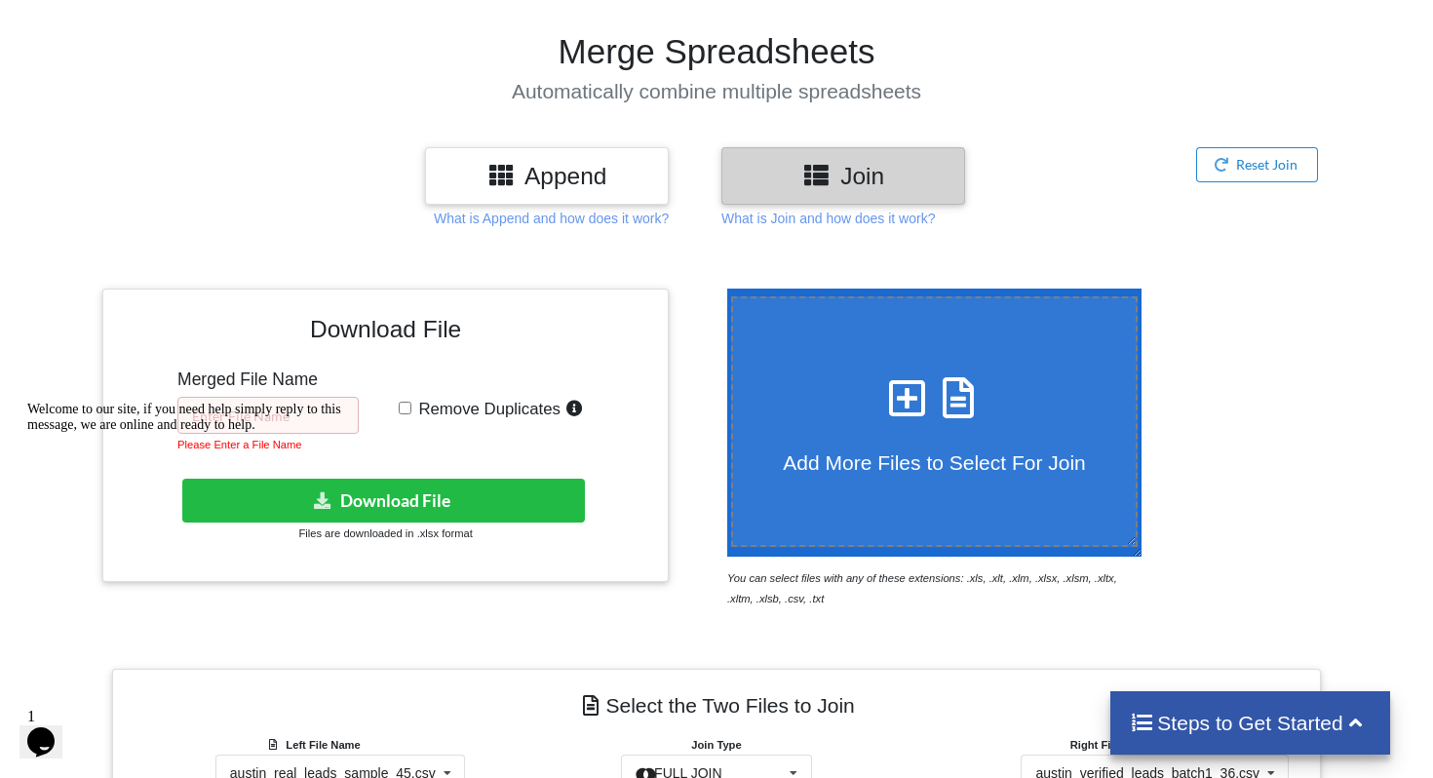
click at [297, 428] on div "Welcome to our site, if you need help simply reply to this message, we are onli…" at bounding box center [202, 417] width 351 height 31
click at [27, 402] on icon "Chat attention grabber" at bounding box center [27, 402] width 0 height 0
click at [264, 418] on input "text" at bounding box center [267, 415] width 181 height 37
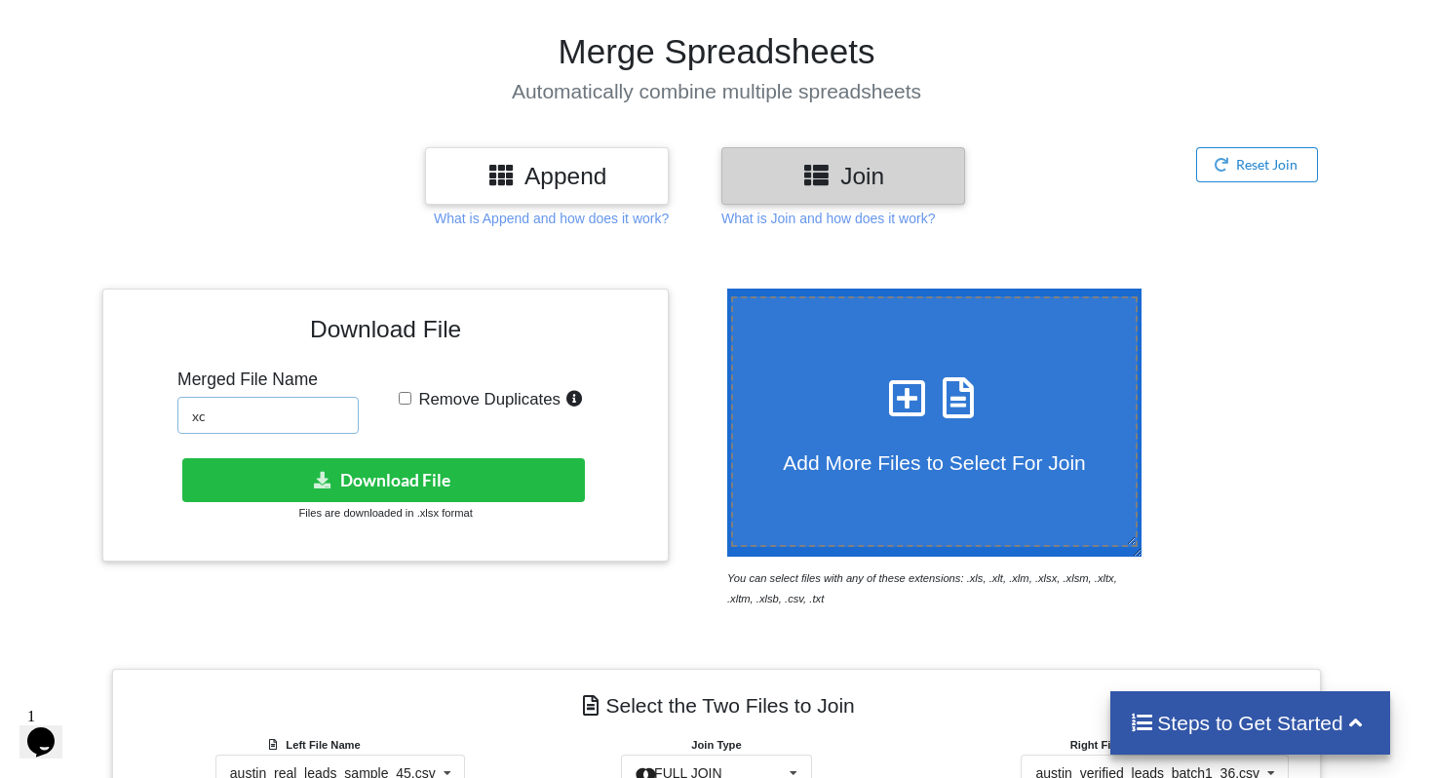
type input "x"
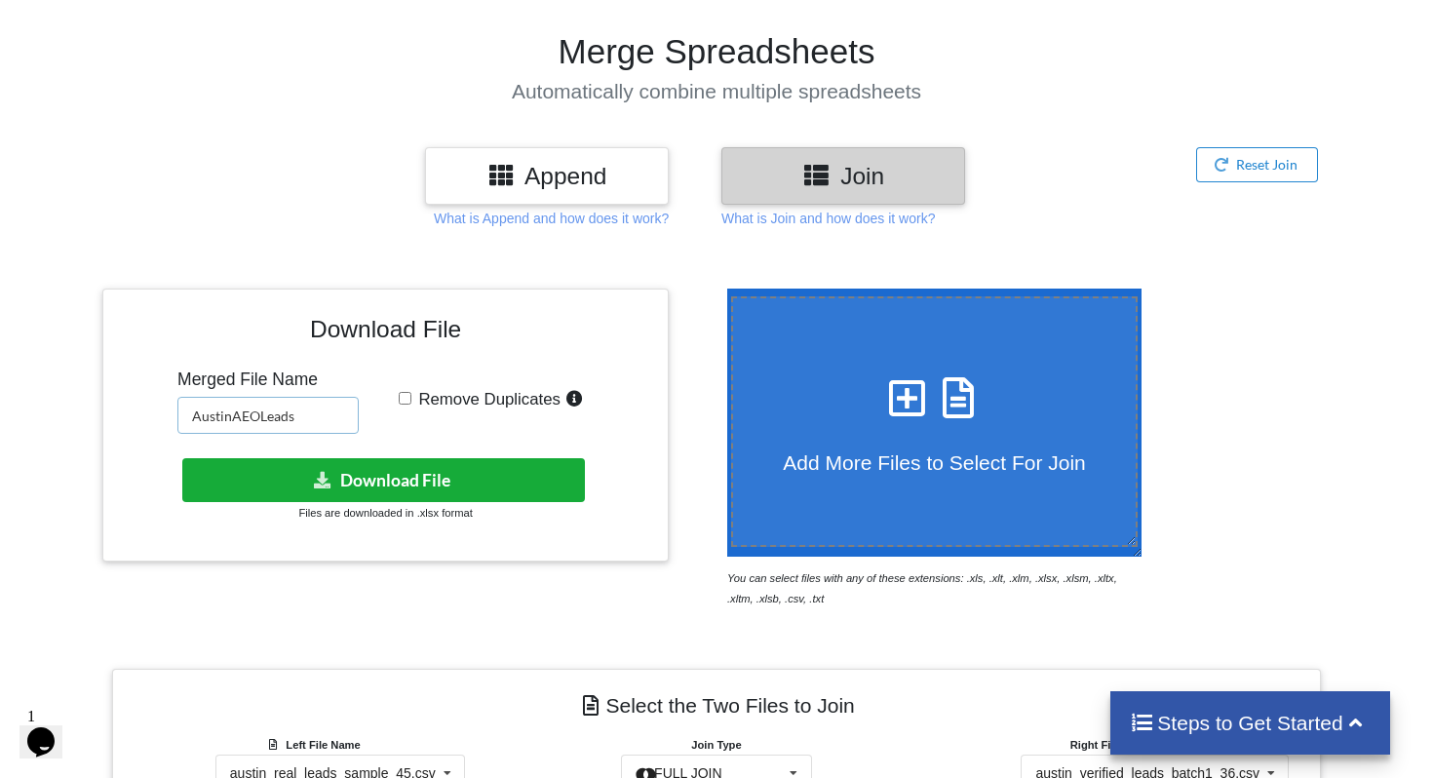
type input "AustinAEOLeads"
click at [290, 482] on button "Download File" at bounding box center [383, 480] width 403 height 44
